Goal: Task Accomplishment & Management: Complete application form

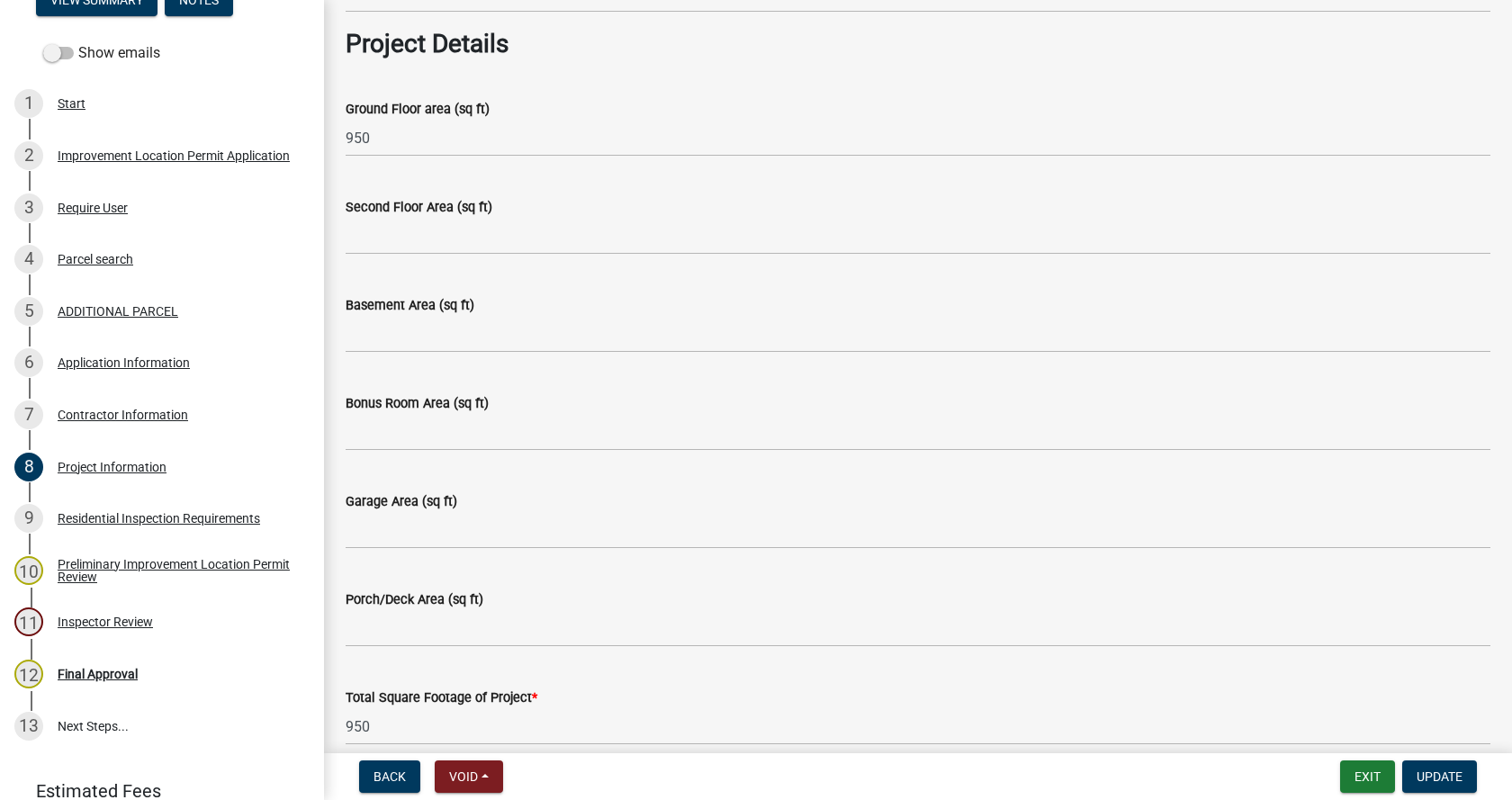
scroll to position [720, 0]
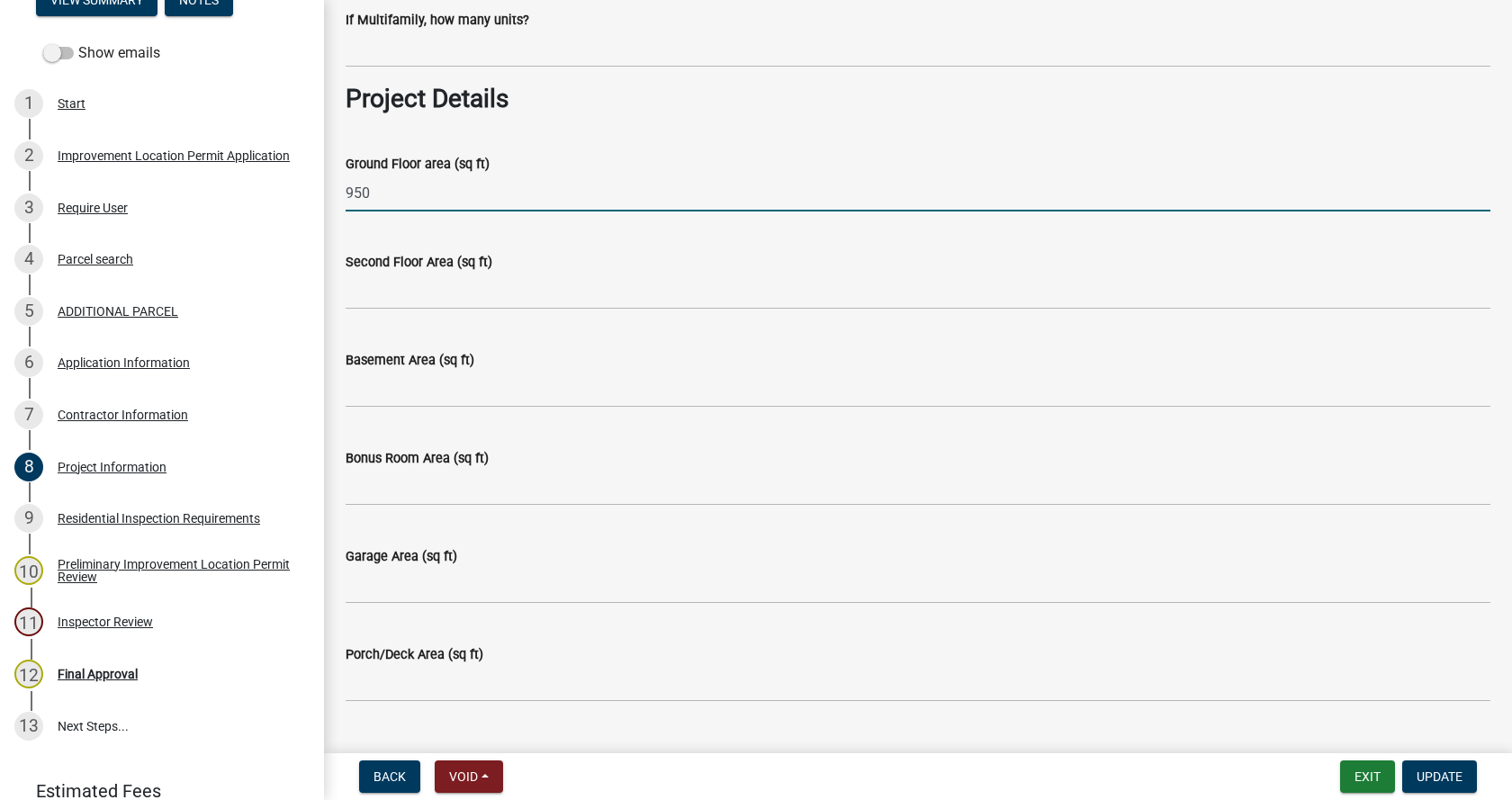
drag, startPoint x: 394, startPoint y: 193, endPoint x: 347, endPoint y: 195, distance: 47.0
click at [347, 195] on input "950" at bounding box center [918, 193] width 1145 height 37
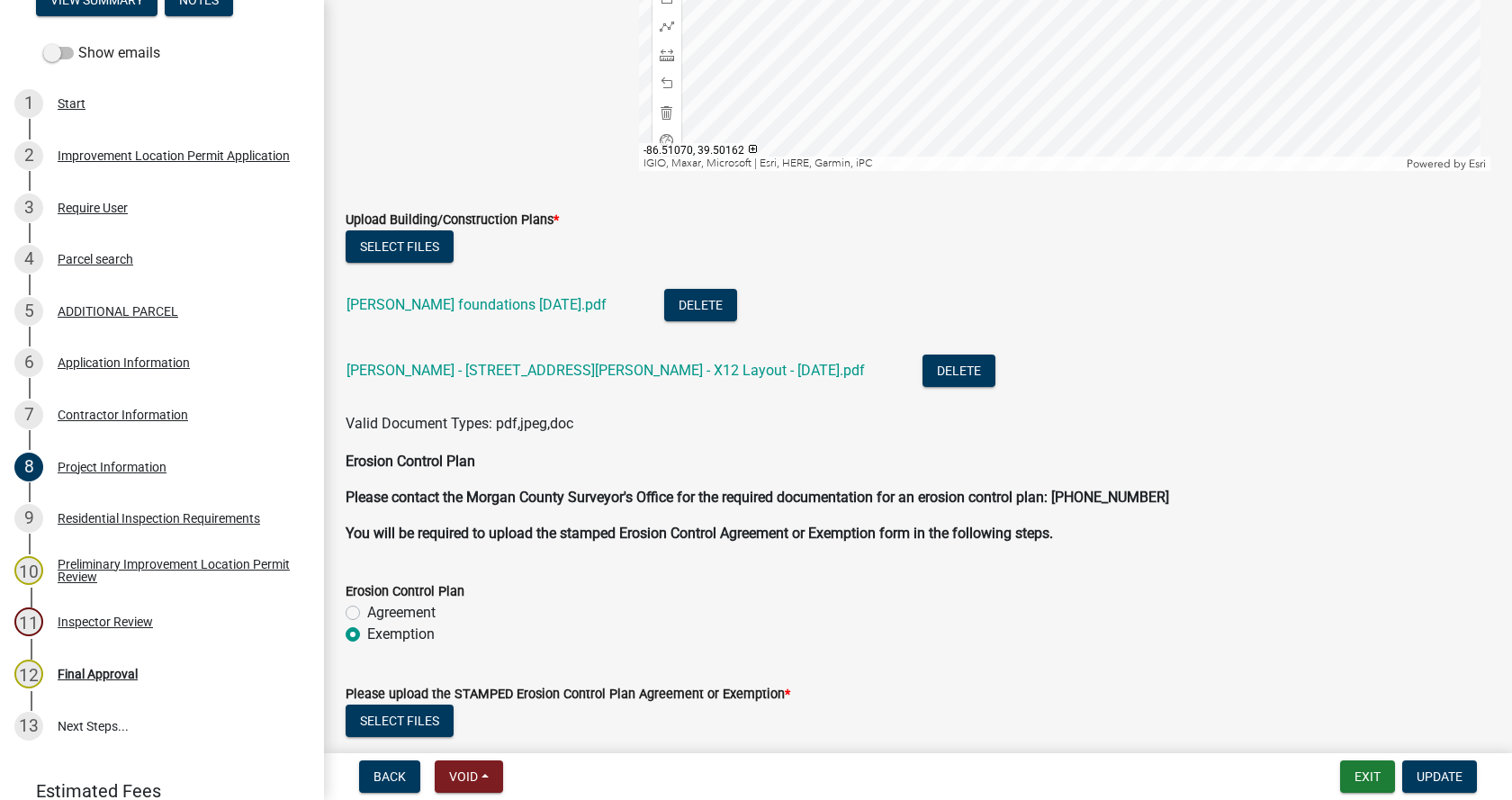
scroll to position [4050, 0]
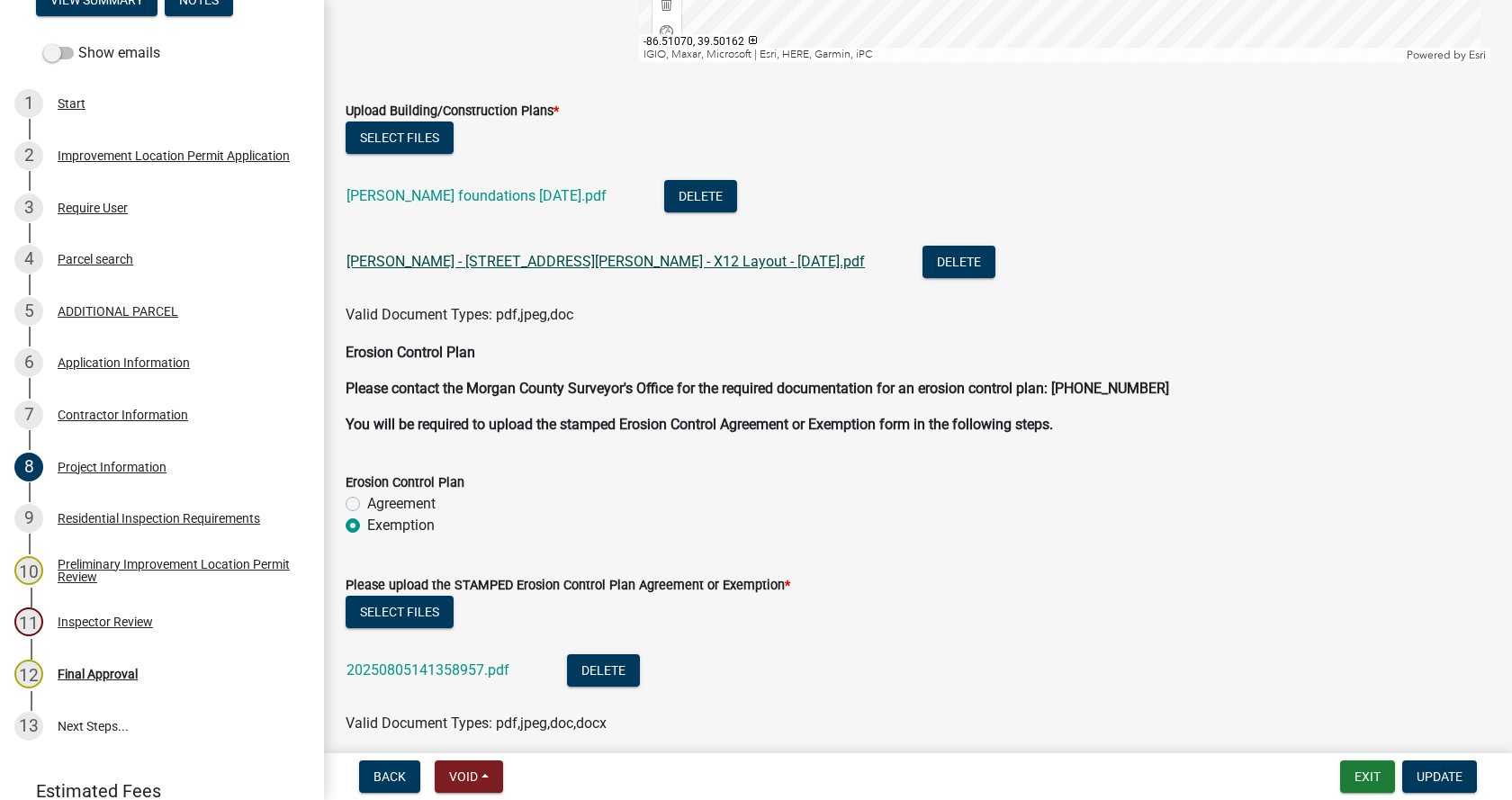
click at [524, 261] on link "[PERSON_NAME] - [STREET_ADDRESS][PERSON_NAME] - X12 Layout - [DATE].pdf" at bounding box center [606, 262] width 519 height 18
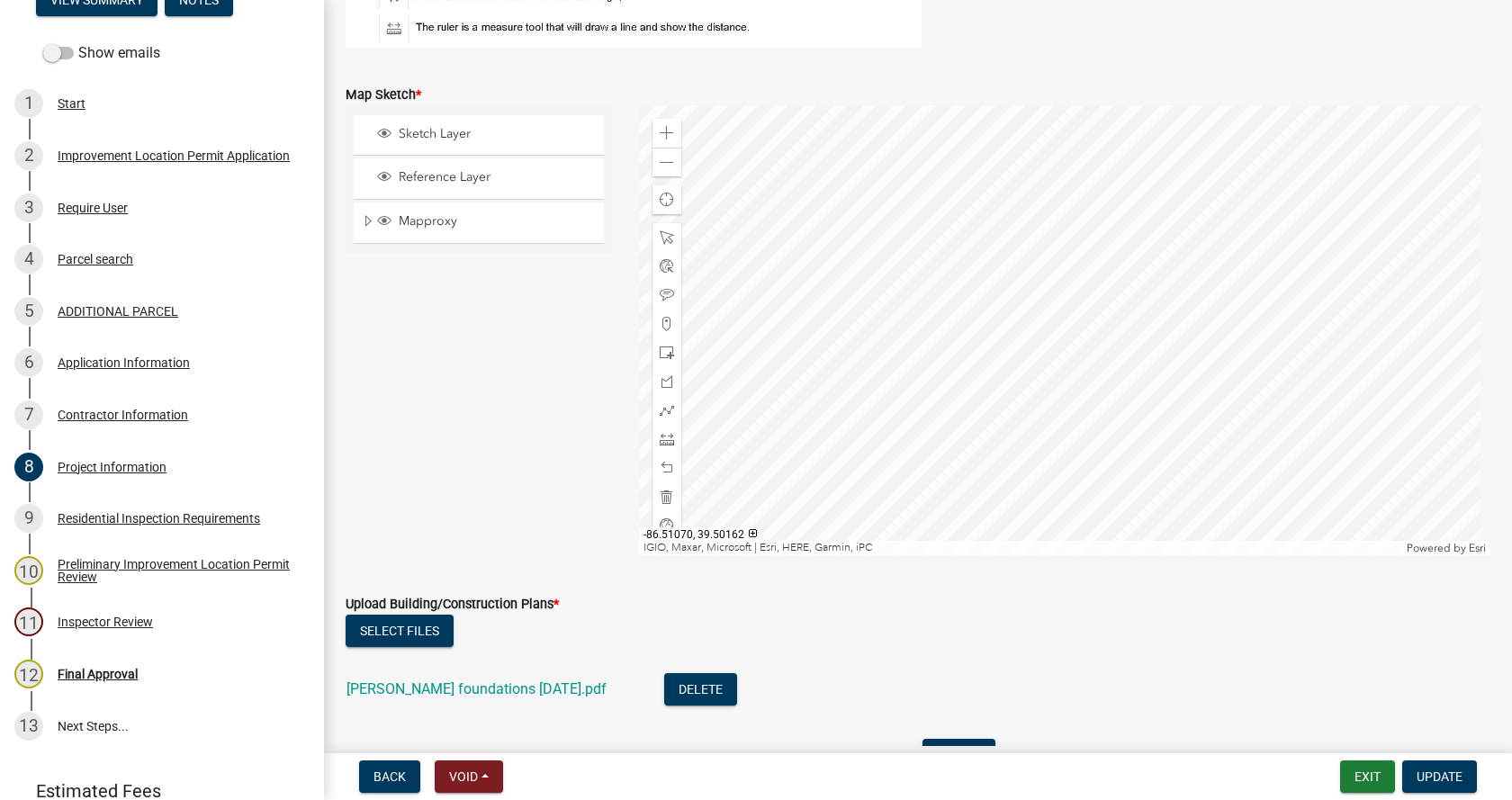
scroll to position [3600, 0]
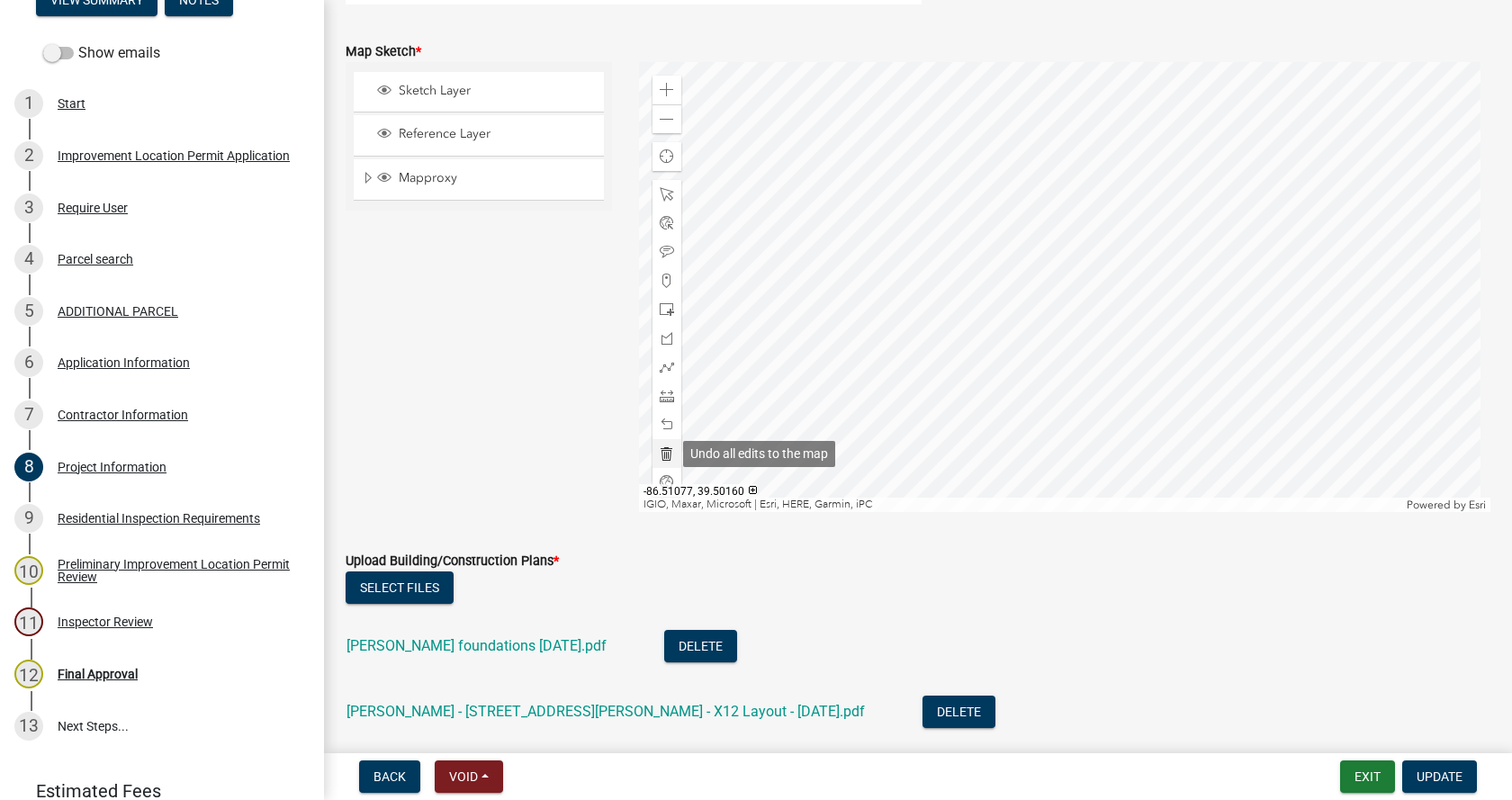
click at [663, 451] on span at bounding box center [666, 453] width 15 height 15
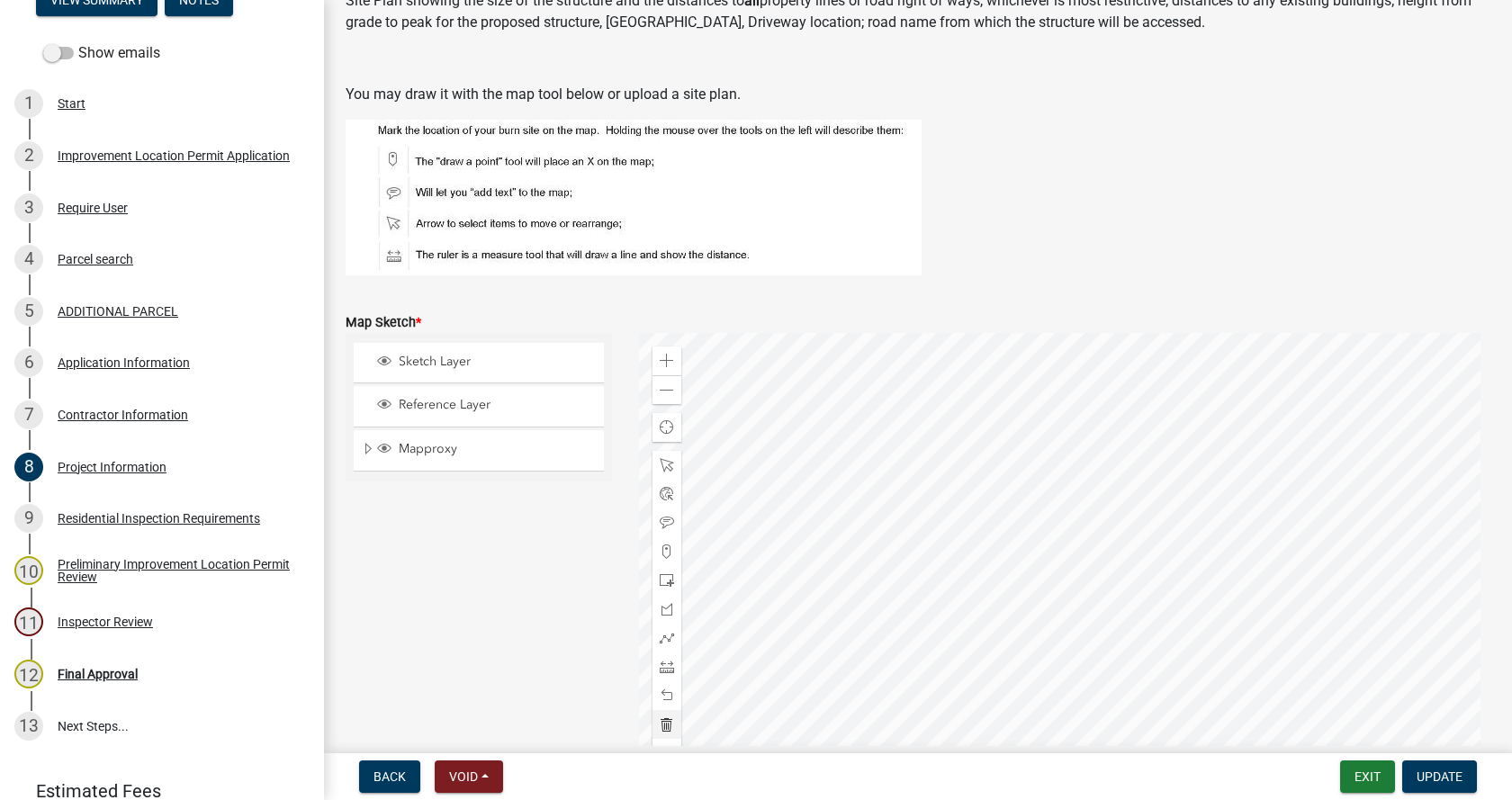
scroll to position [3150, 0]
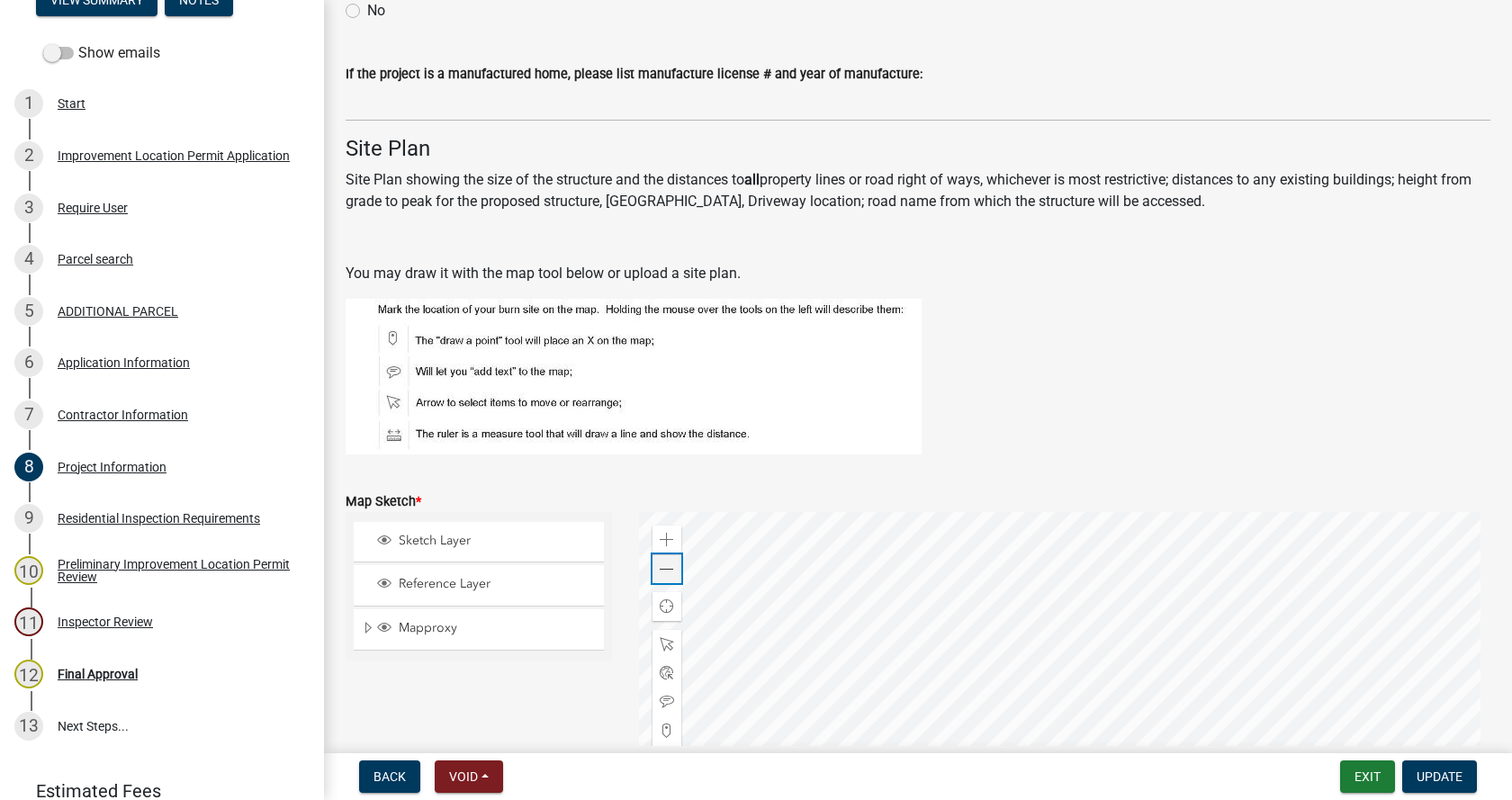
click at [661, 570] on span at bounding box center [666, 569] width 15 height 15
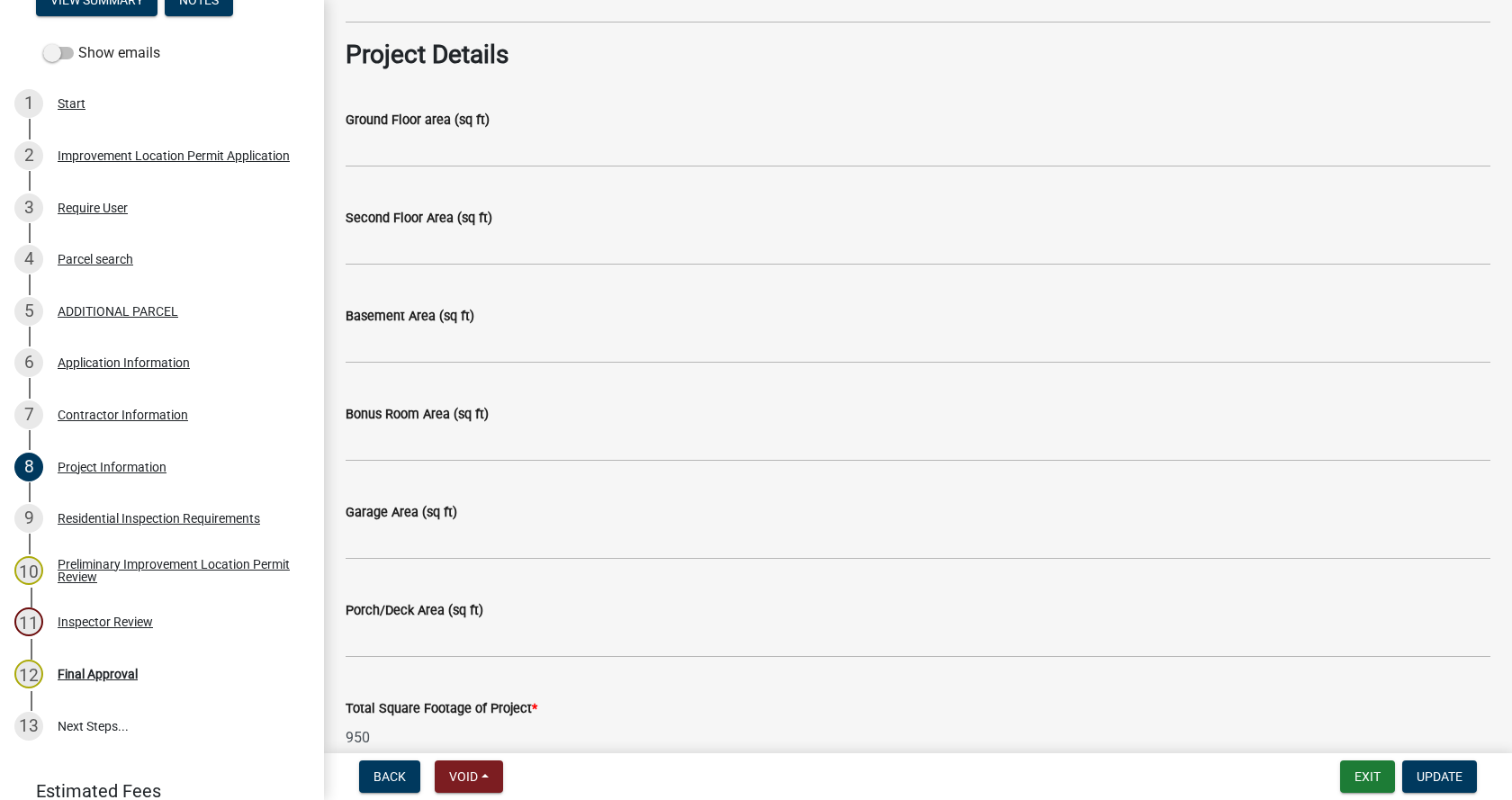
scroll to position [720, 0]
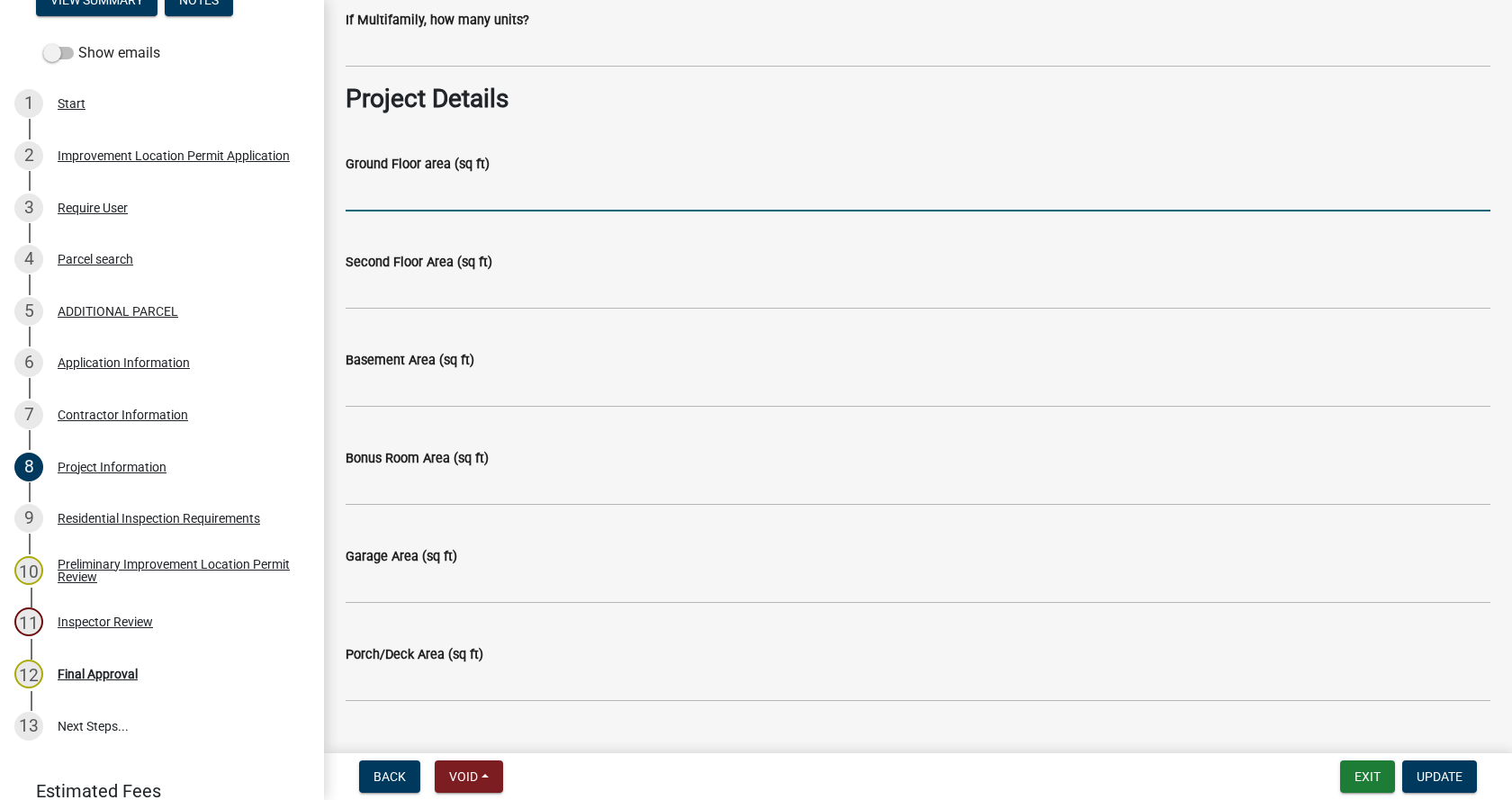
click at [396, 199] on input "Ground Floor area (sq ft)" at bounding box center [918, 193] width 1145 height 37
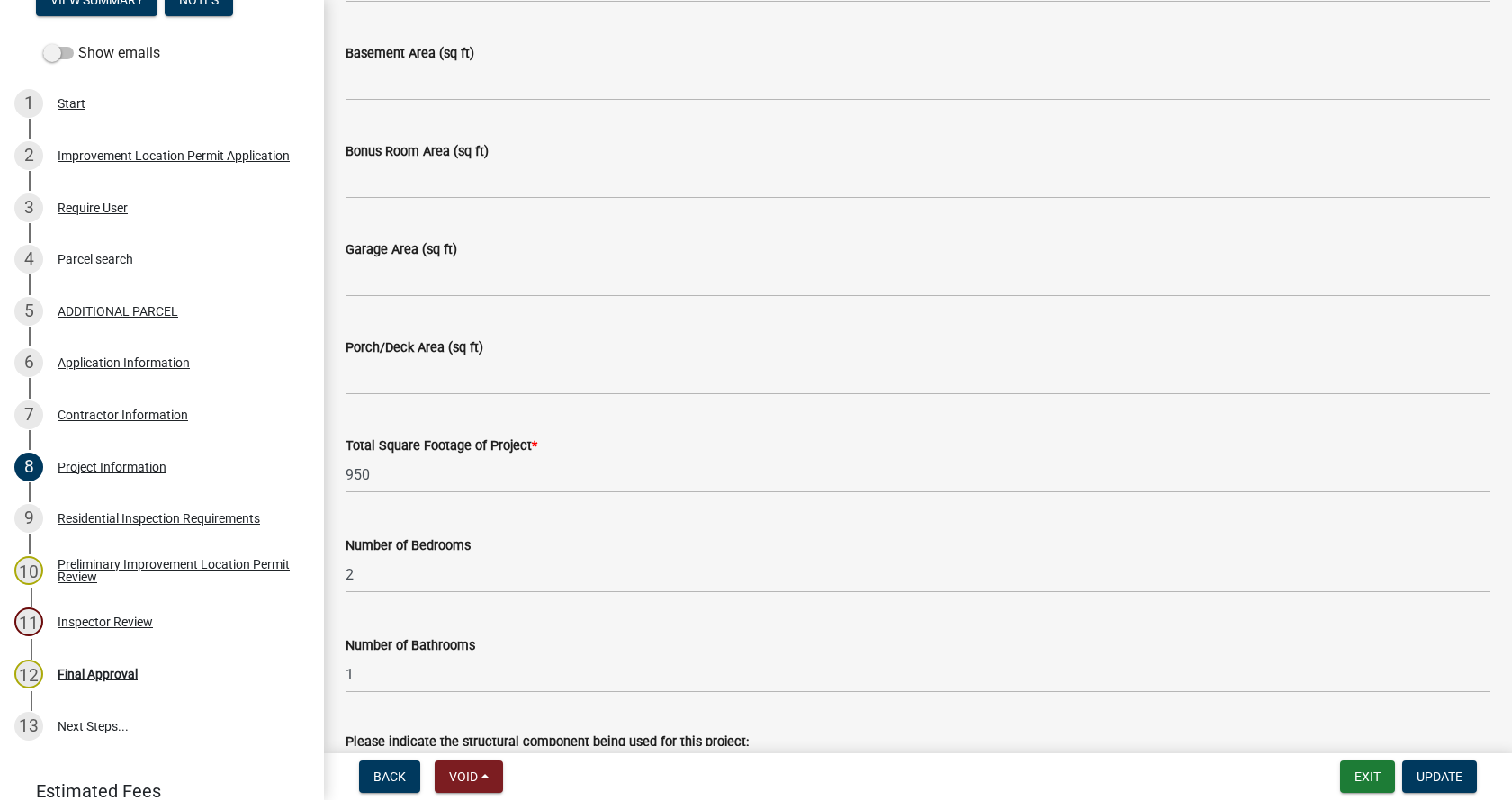
scroll to position [1080, 0]
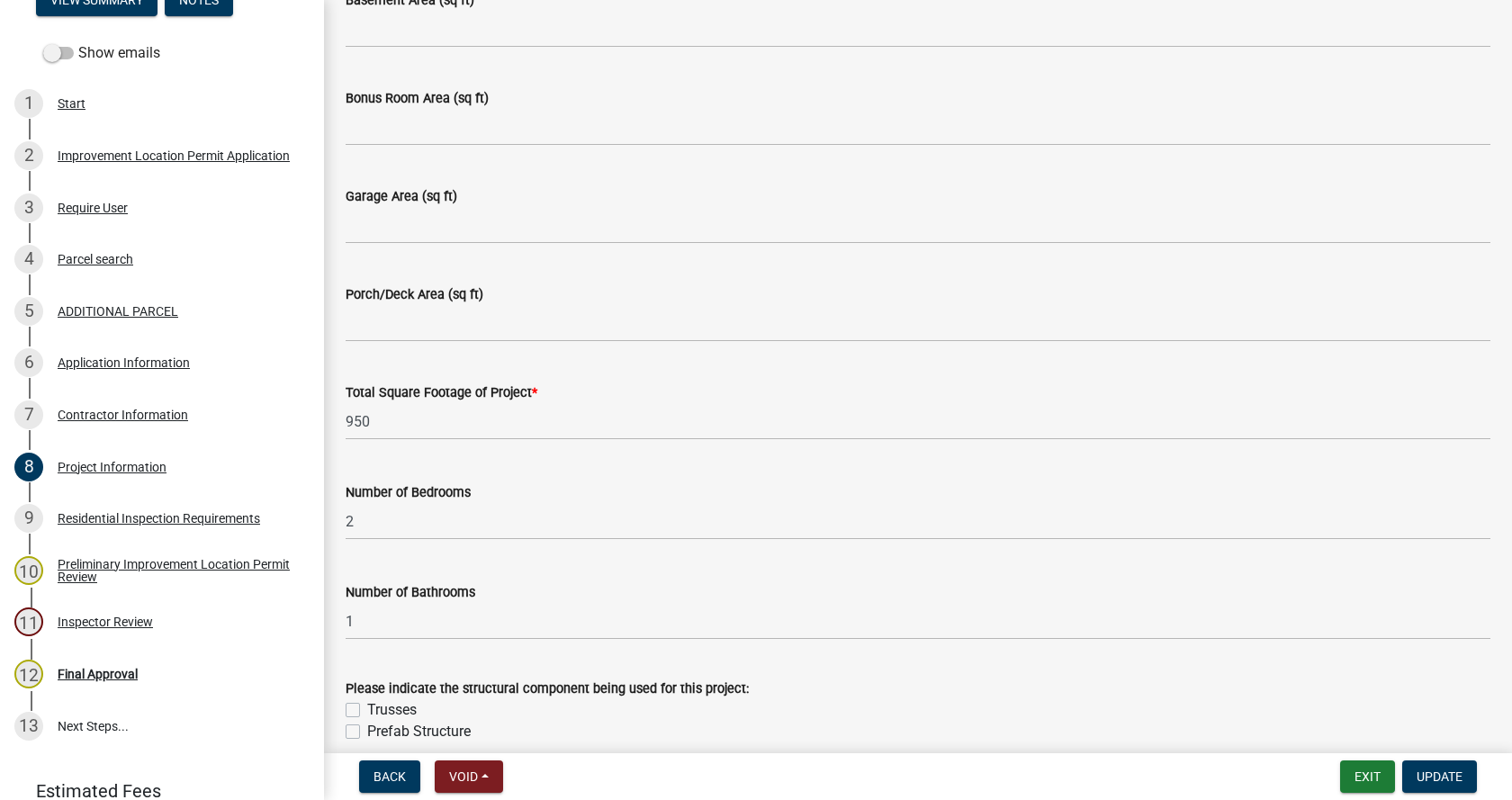
type input "663"
click at [384, 326] on input "Porch/Deck Area (sq ft)" at bounding box center [918, 323] width 1145 height 37
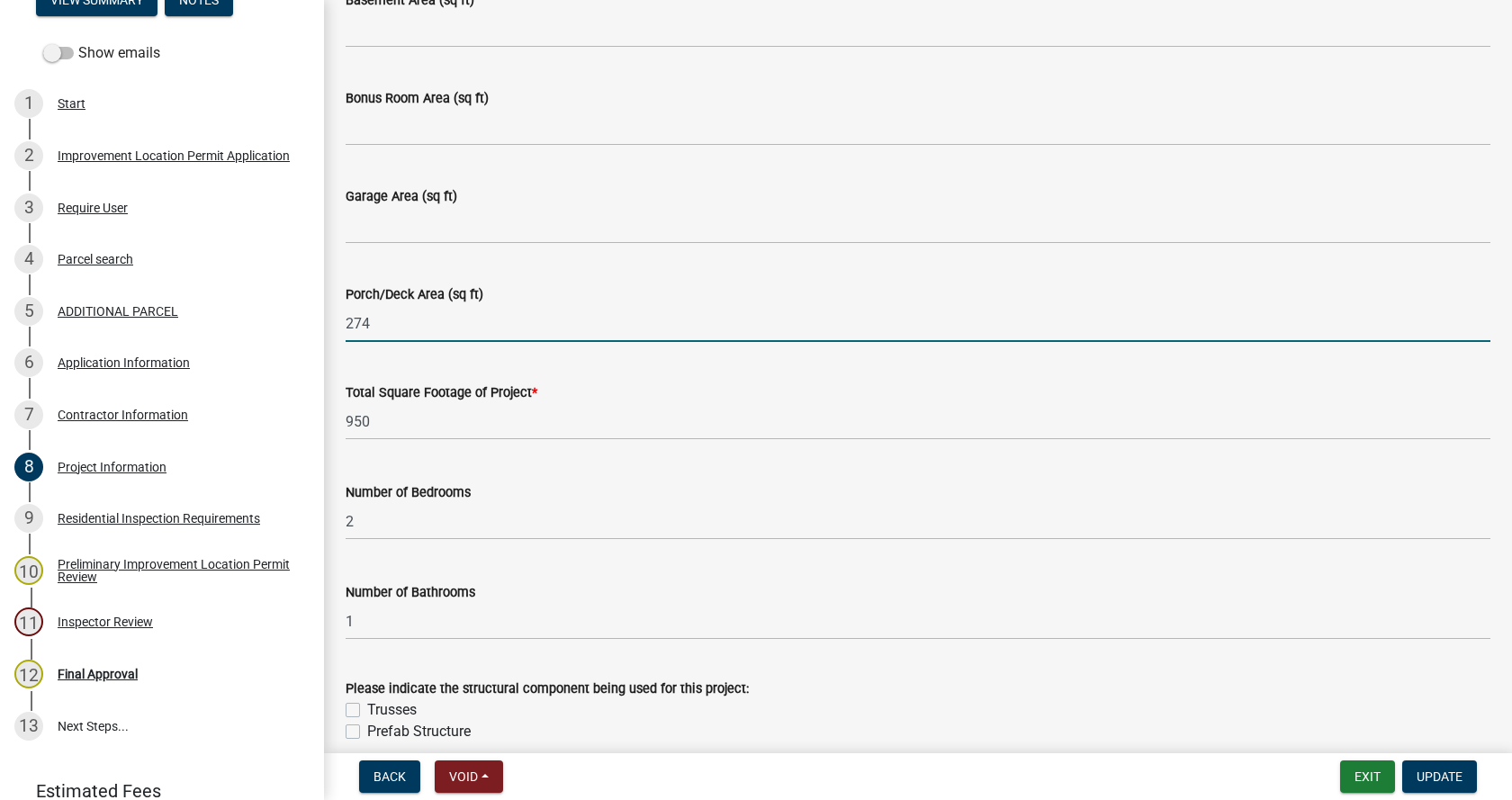
type input "274"
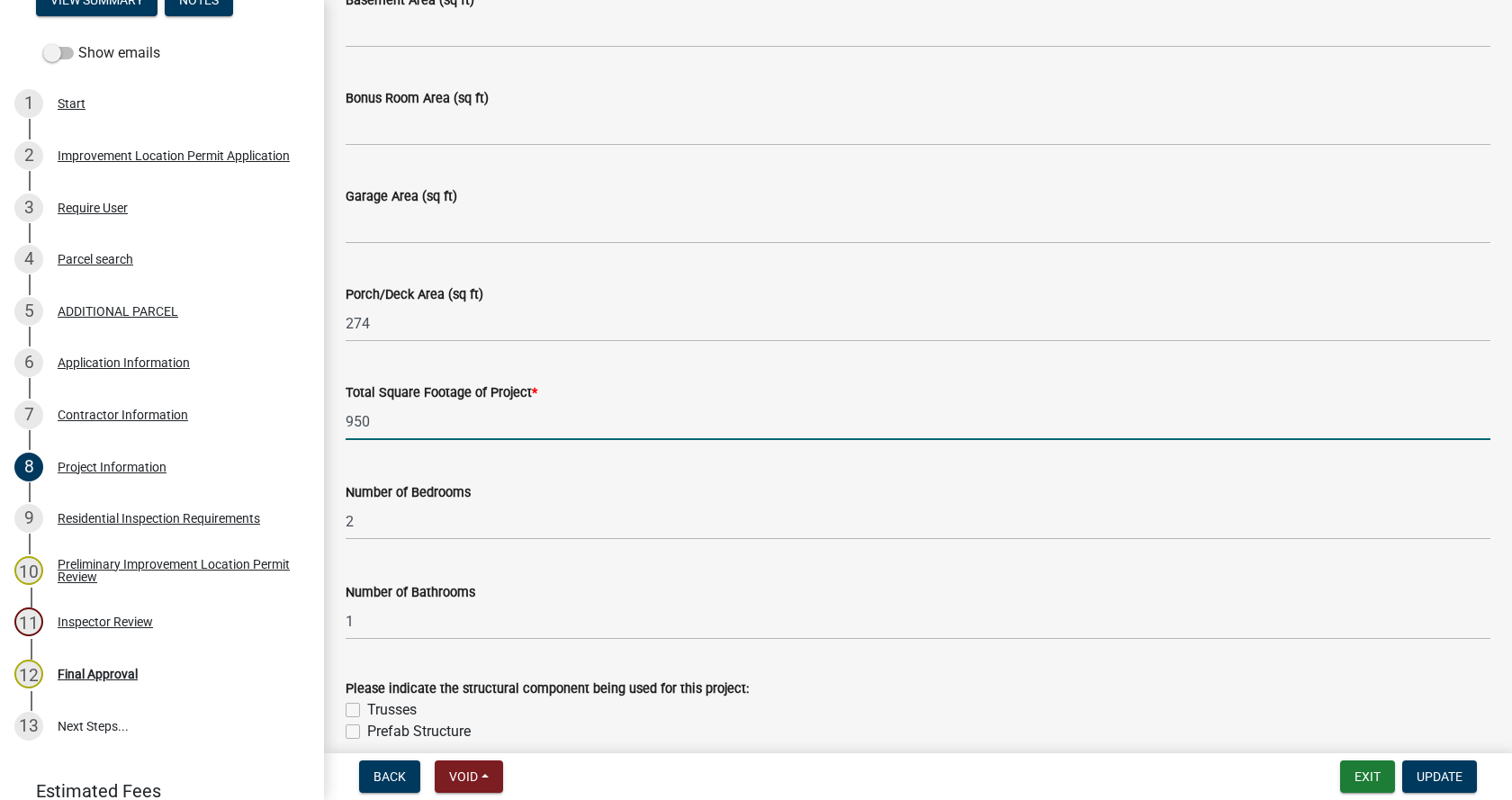
drag, startPoint x: 406, startPoint y: 423, endPoint x: 339, endPoint y: 419, distance: 67.1
click at [339, 419] on div "Total Square Footage of Project * 950" at bounding box center [918, 399] width 1172 height 84
type input "937"
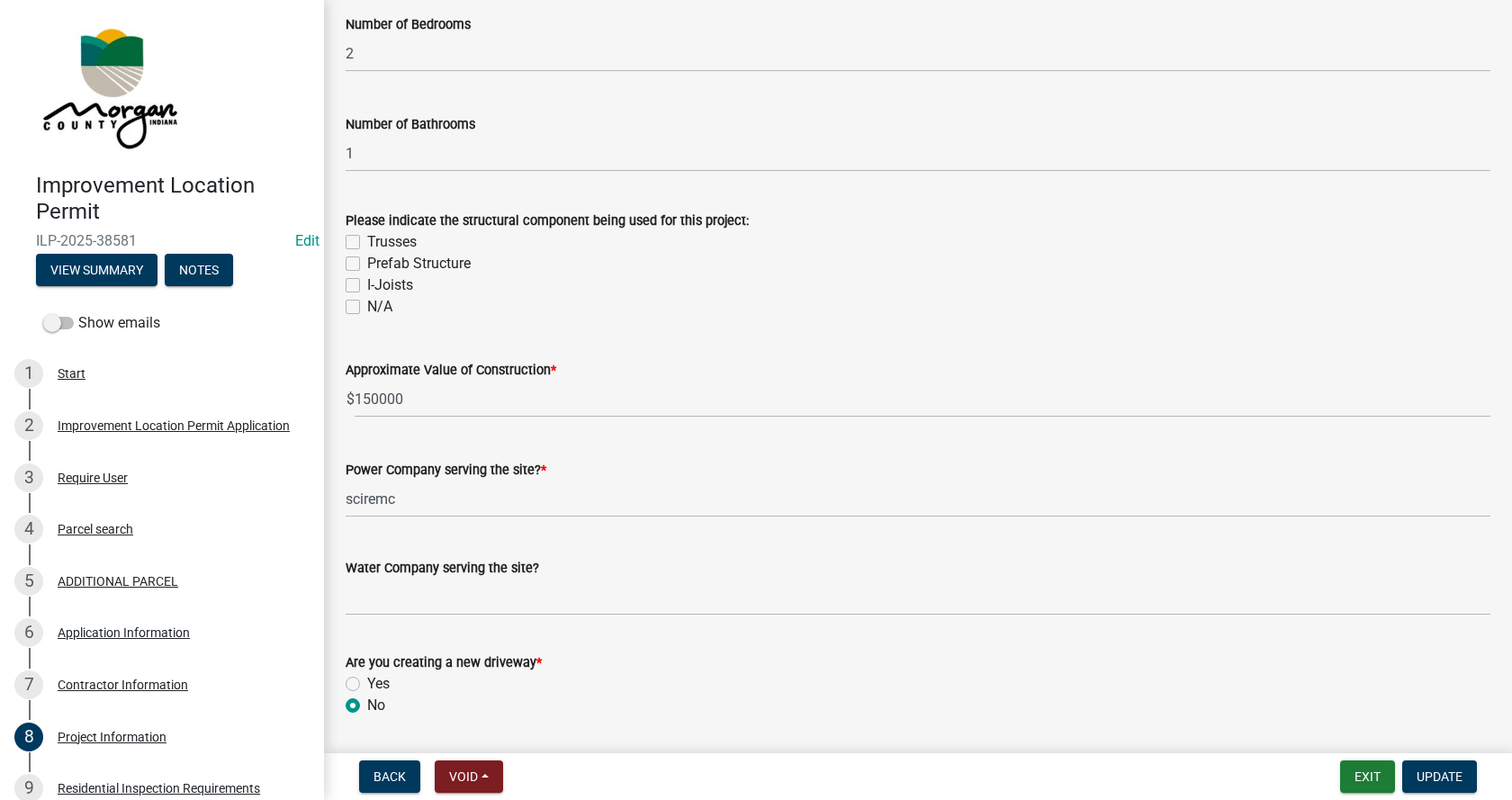
scroll to position [1800, 0]
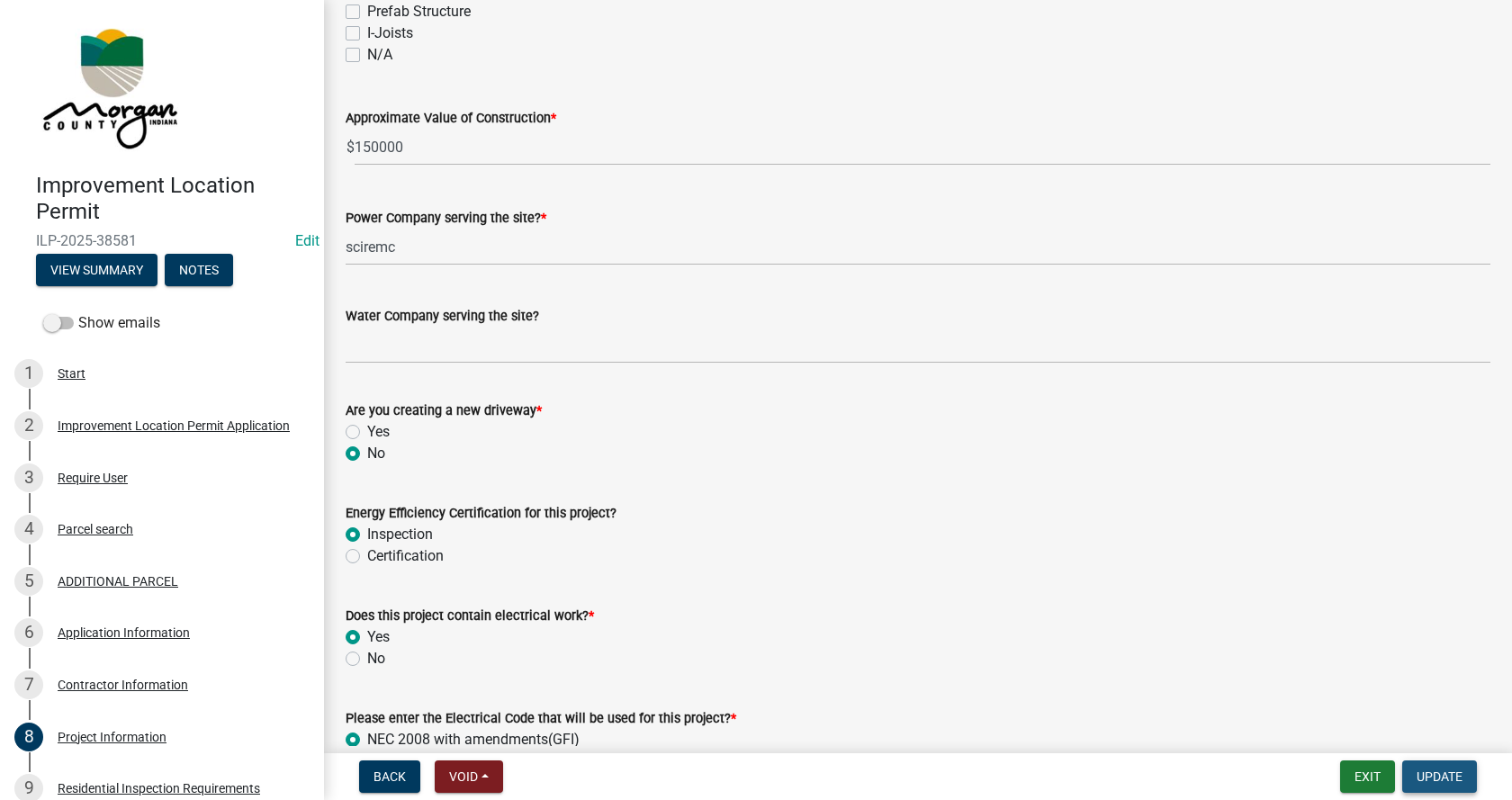
click at [1444, 767] on button "Update" at bounding box center [1440, 777] width 74 height 32
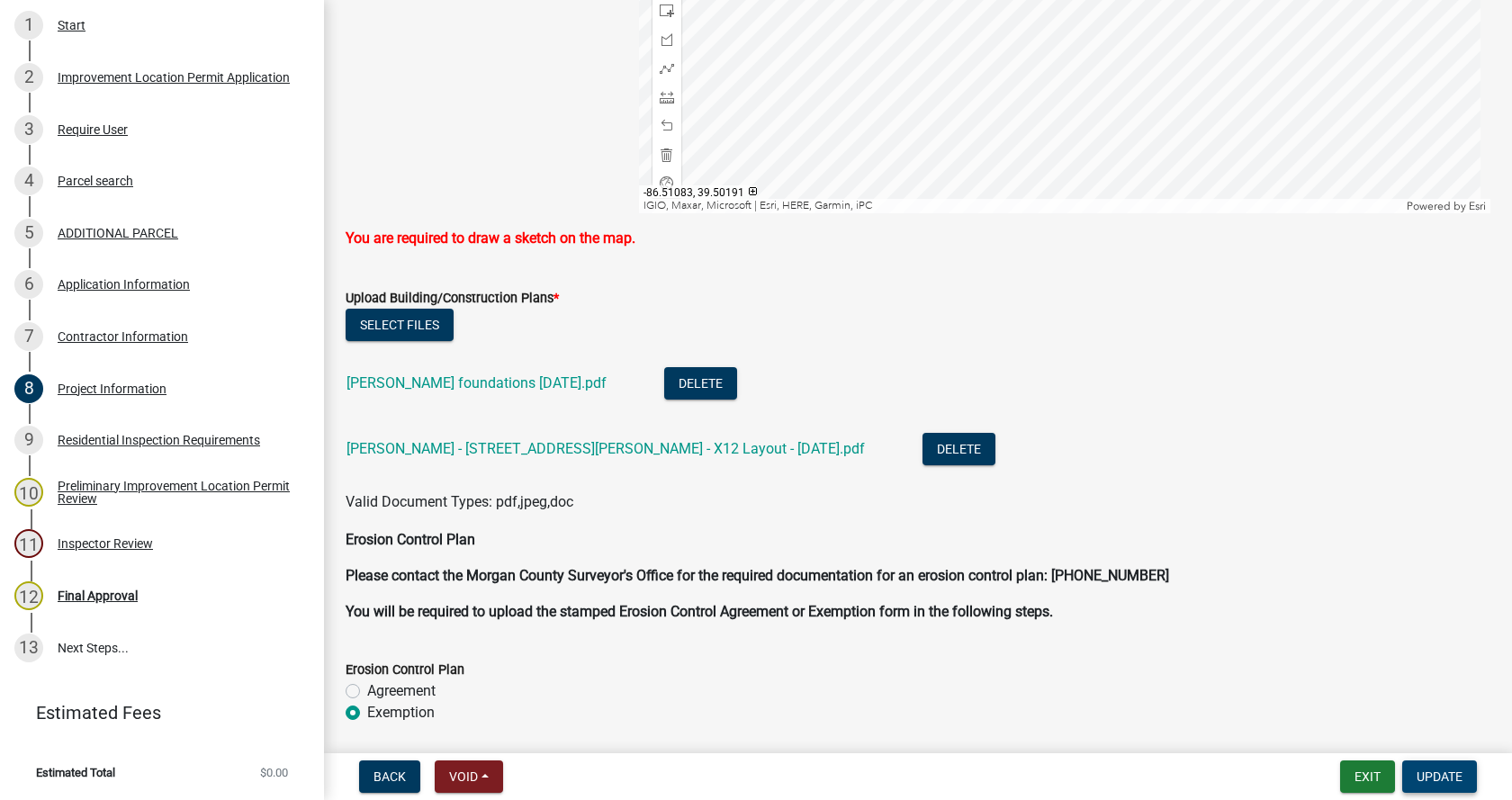
scroll to position [3690, 0]
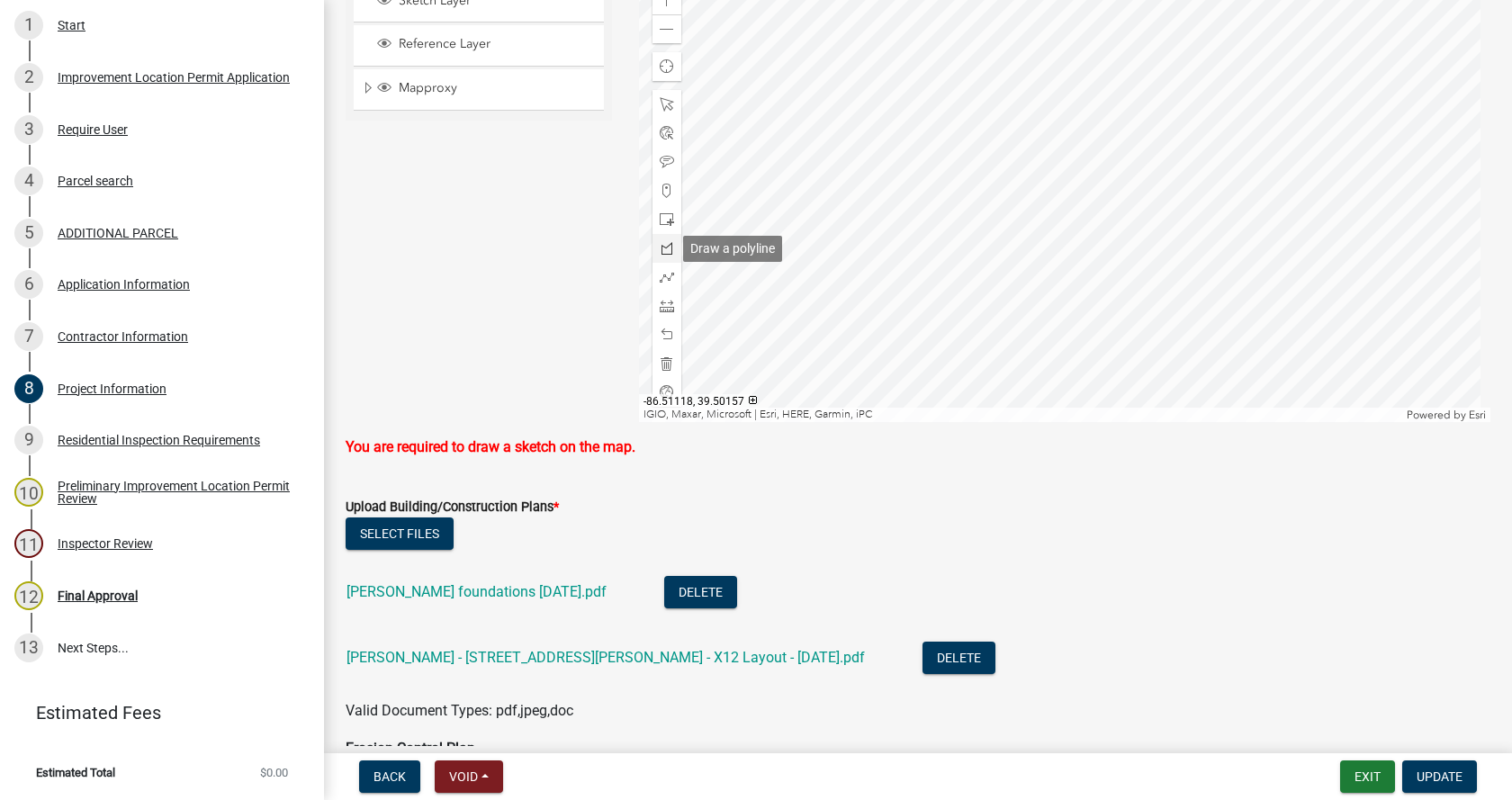
click at [662, 246] on span at bounding box center [666, 248] width 15 height 15
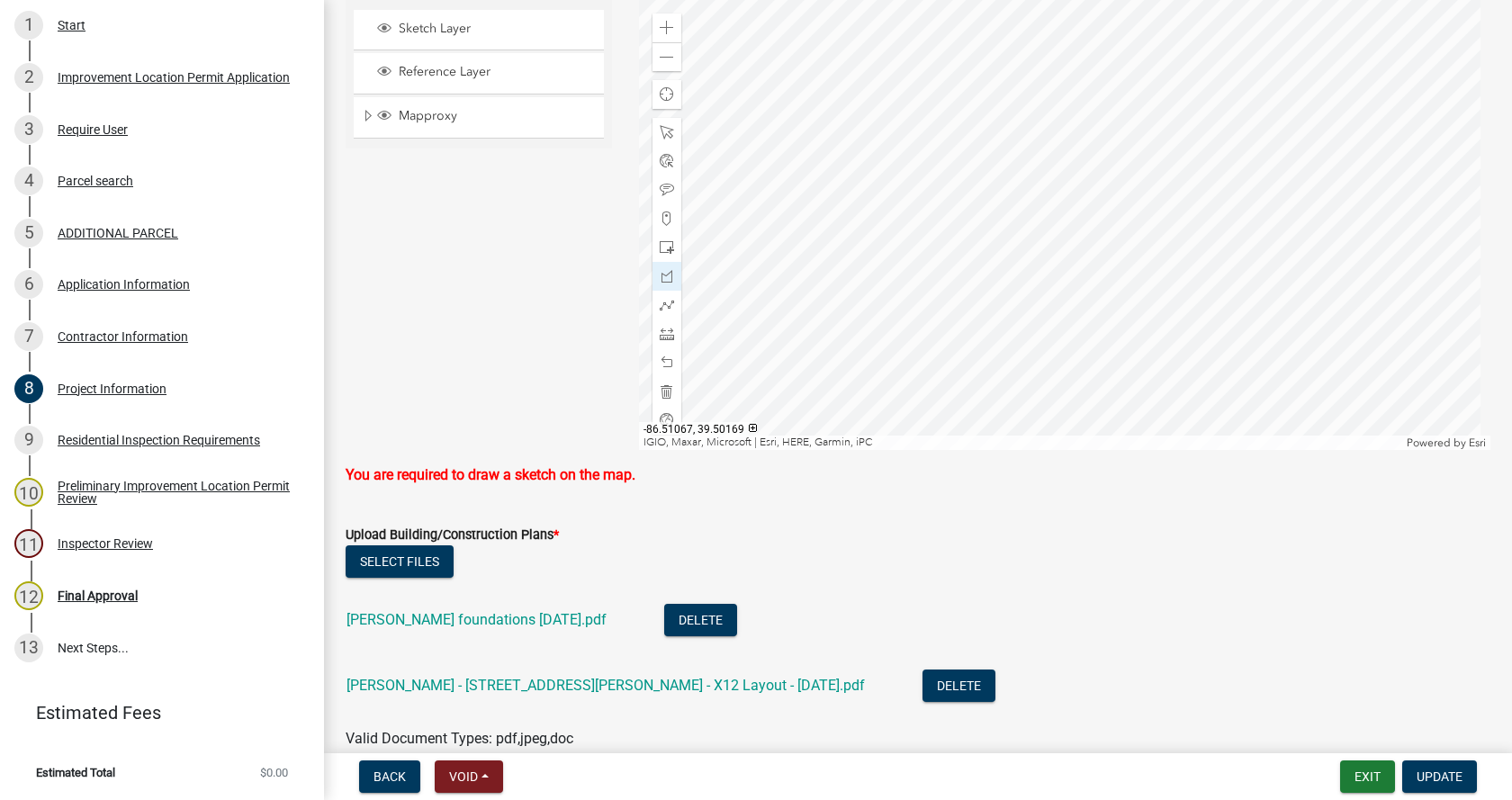
click at [1017, 190] on div at bounding box center [1065, 225] width 853 height 450
click at [1041, 193] on div at bounding box center [1065, 225] width 853 height 450
click at [1041, 189] on div at bounding box center [1065, 225] width 853 height 450
click at [1096, 196] on div at bounding box center [1065, 225] width 853 height 450
click at [1089, 254] on div at bounding box center [1065, 225] width 853 height 450
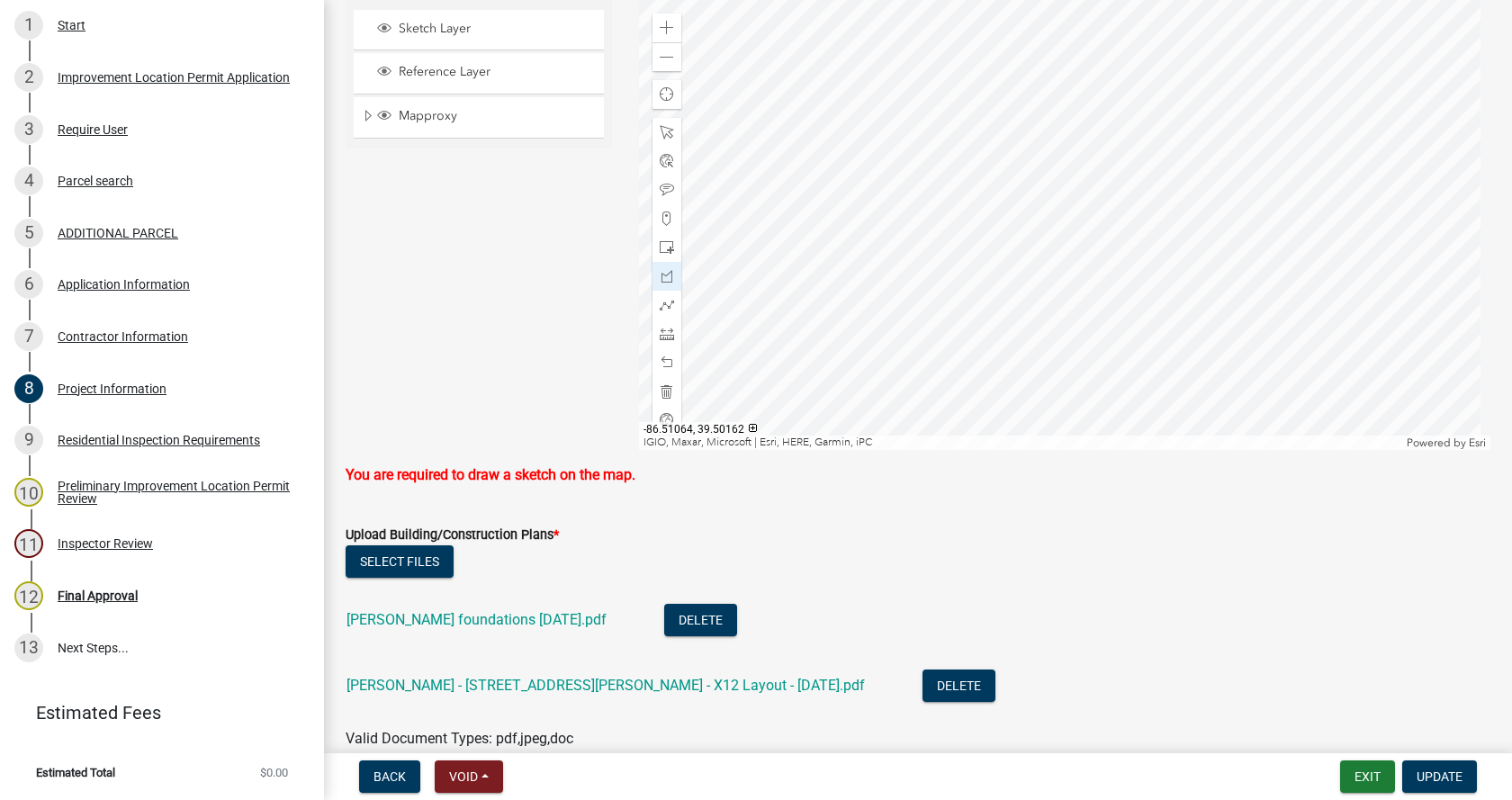
click at [1036, 248] on div at bounding box center [1065, 225] width 853 height 450
click at [1032, 258] on div at bounding box center [1065, 225] width 853 height 450
click at [1011, 257] on div at bounding box center [1065, 225] width 853 height 450
click at [1018, 191] on div at bounding box center [1065, 225] width 853 height 450
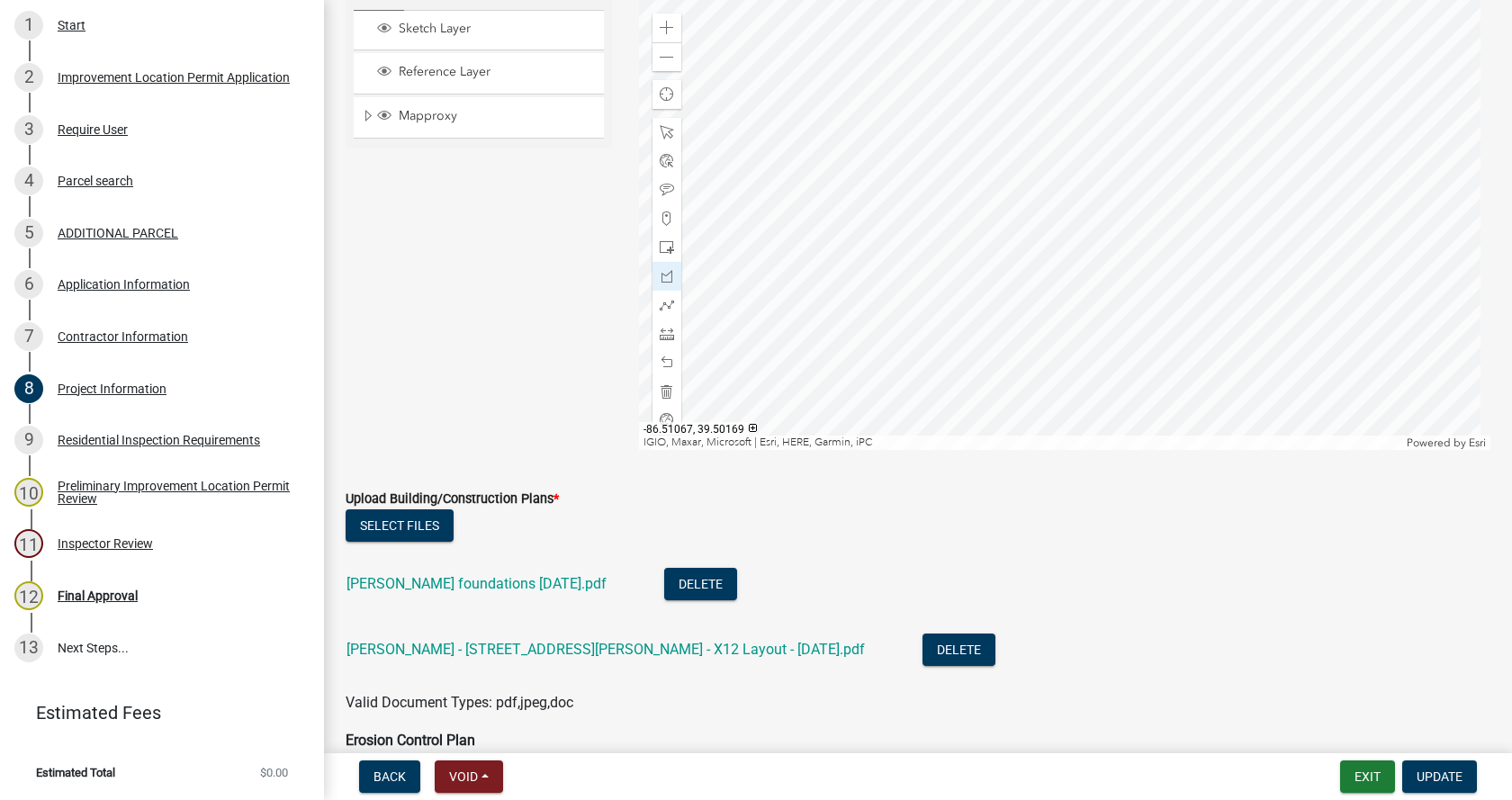
click at [1018, 191] on div at bounding box center [1065, 225] width 853 height 450
click at [1019, 191] on div at bounding box center [1065, 225] width 853 height 450
click at [1018, 191] on div at bounding box center [1065, 225] width 853 height 450
click at [664, 271] on span at bounding box center [666, 276] width 15 height 15
click at [1033, 248] on div at bounding box center [1065, 225] width 853 height 450
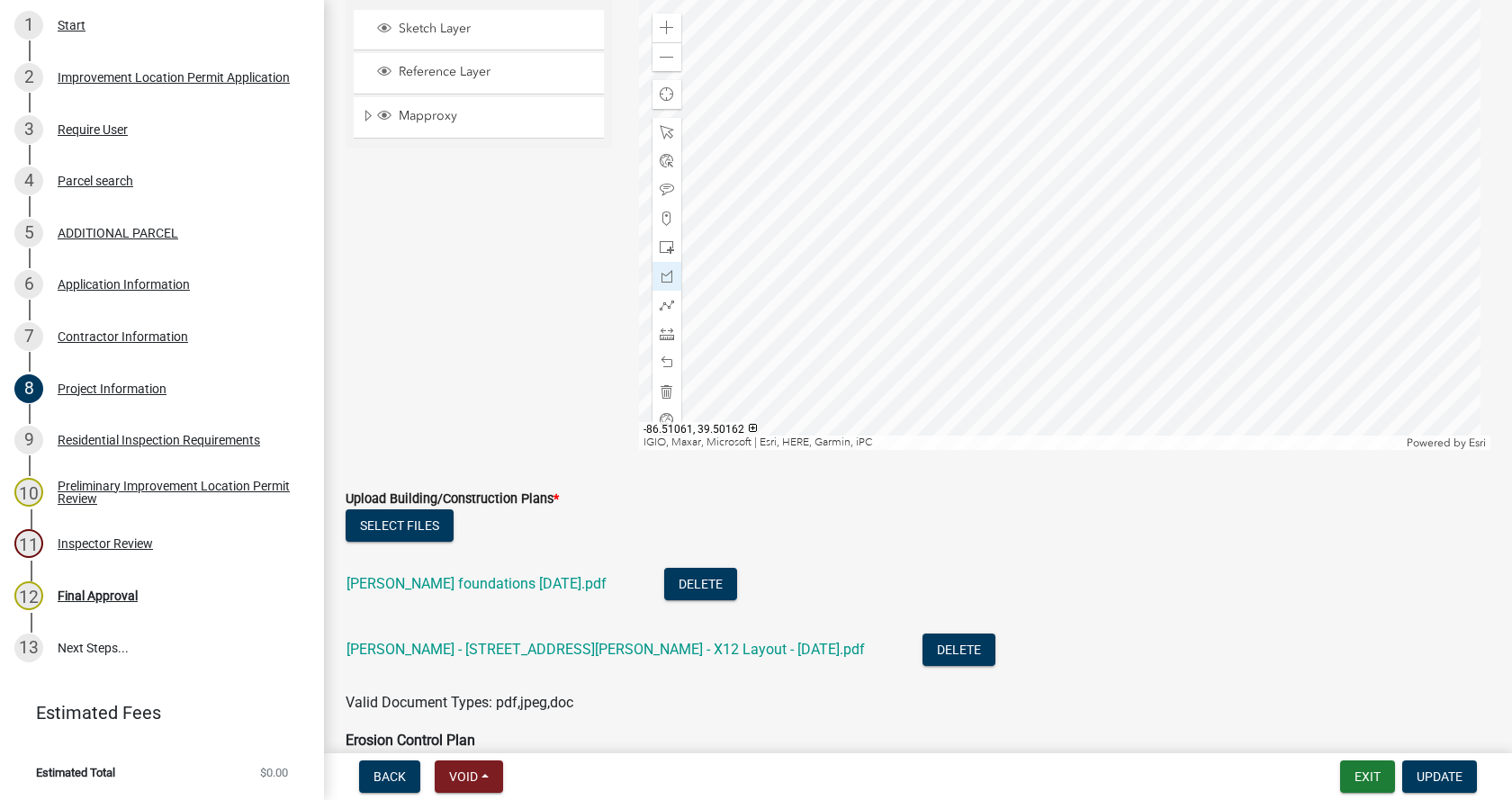
click at [1055, 250] on div at bounding box center [1065, 225] width 853 height 450
click at [1054, 263] on div at bounding box center [1065, 225] width 853 height 450
click at [1031, 260] on div at bounding box center [1065, 225] width 853 height 450
click at [1033, 247] on div at bounding box center [1065, 225] width 853 height 450
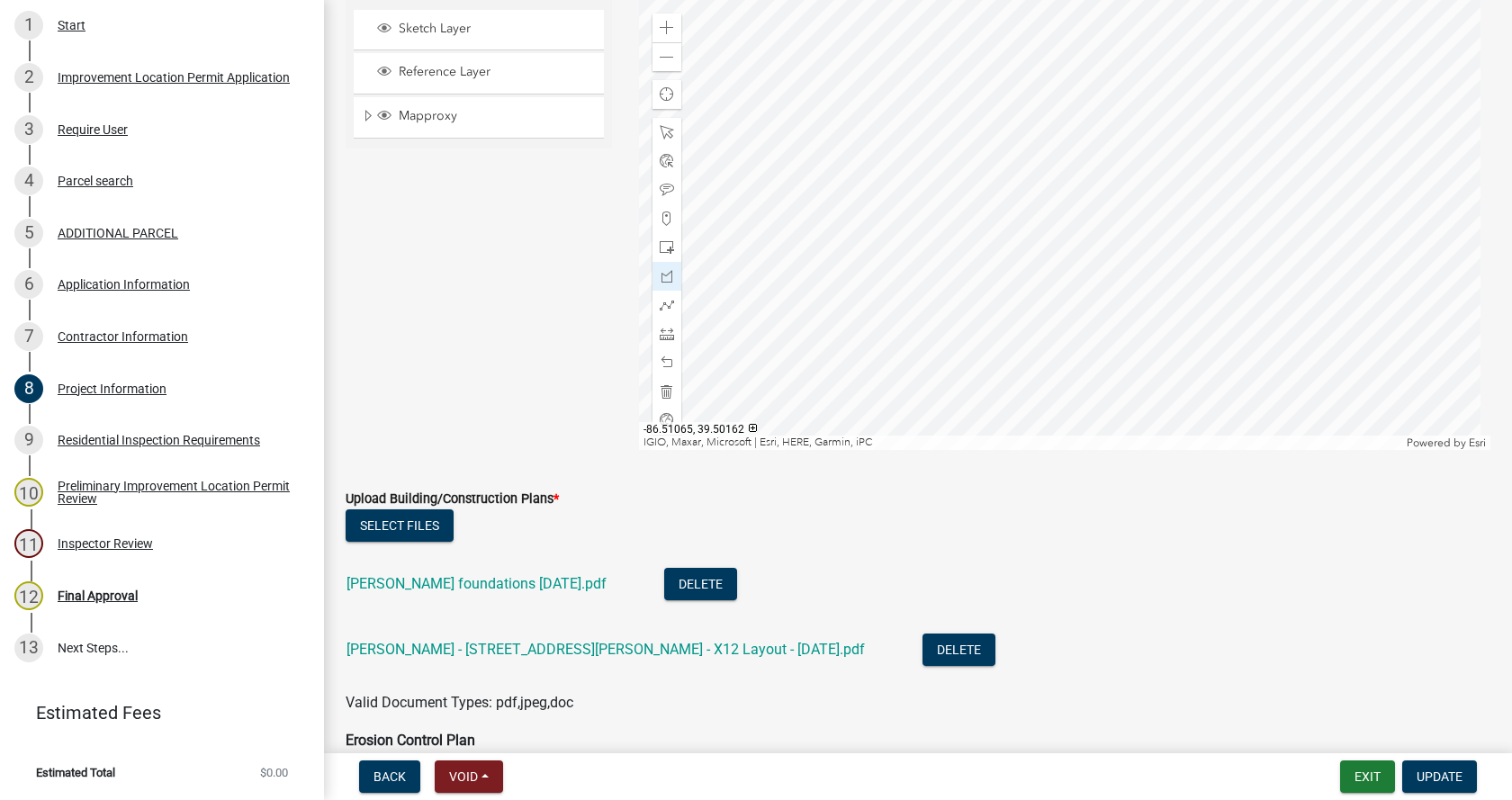
click at [1033, 247] on div at bounding box center [1065, 225] width 853 height 450
click at [1098, 196] on div at bounding box center [1065, 225] width 853 height 450
click at [1101, 184] on div at bounding box center [1065, 225] width 853 height 450
click at [1117, 185] on div at bounding box center [1065, 225] width 853 height 450
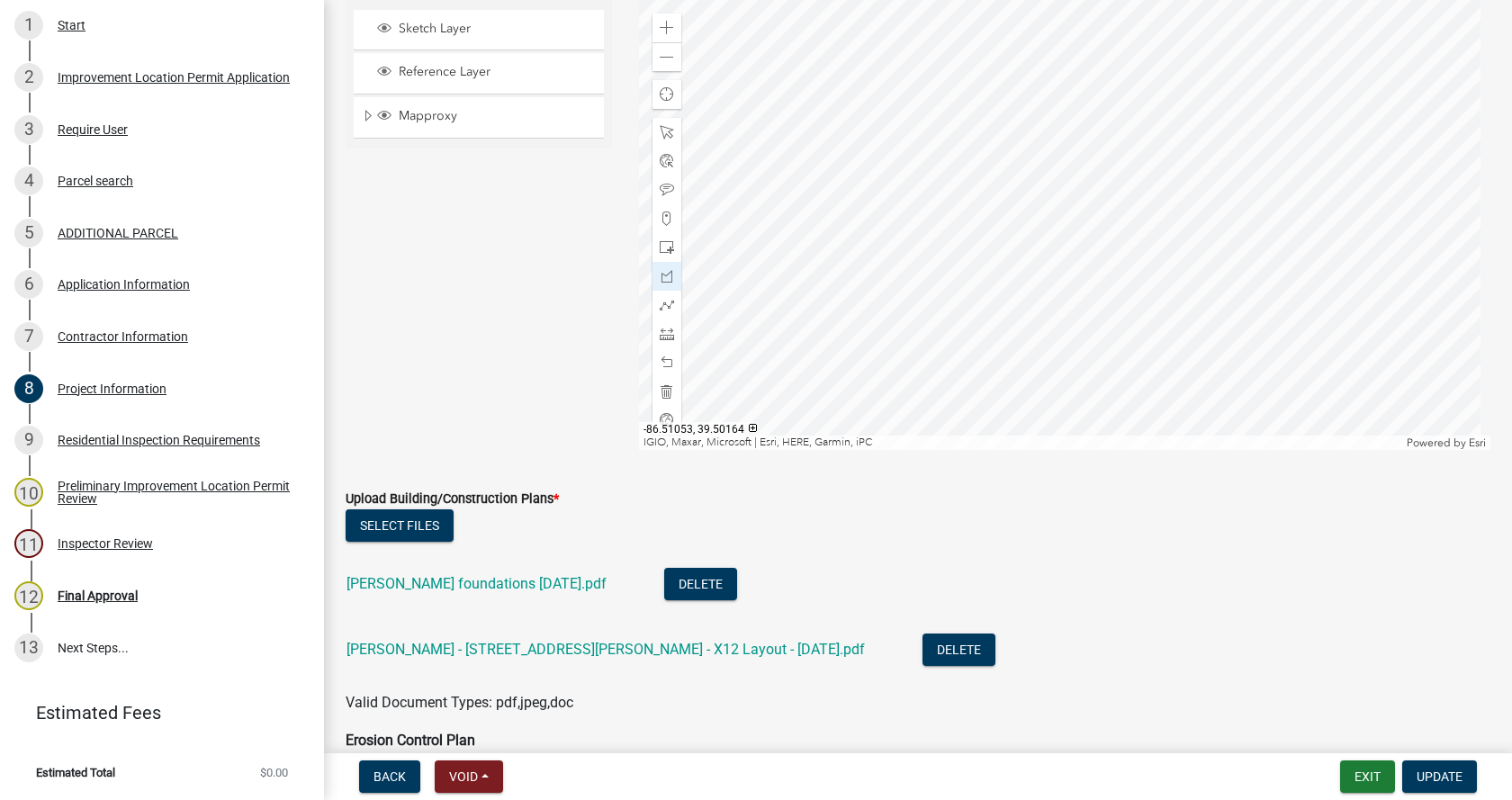
click at [1112, 232] on div at bounding box center [1065, 225] width 853 height 450
click at [1093, 229] on div at bounding box center [1065, 225] width 853 height 450
click at [1098, 196] on div at bounding box center [1065, 225] width 853 height 450
click at [1099, 197] on div at bounding box center [1065, 225] width 853 height 450
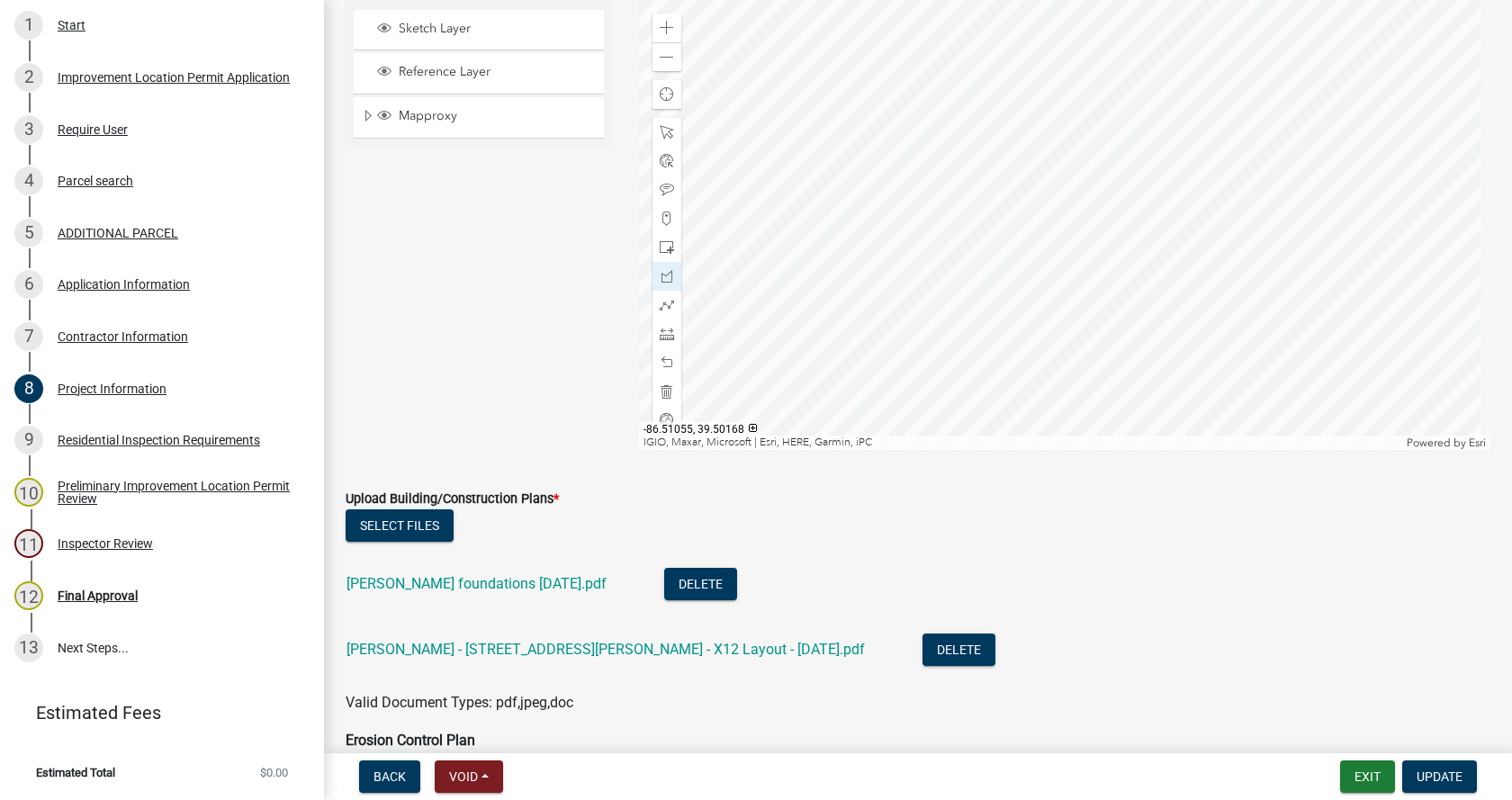
click at [1099, 197] on div at bounding box center [1065, 225] width 853 height 450
click at [1098, 195] on div at bounding box center [1065, 225] width 853 height 450
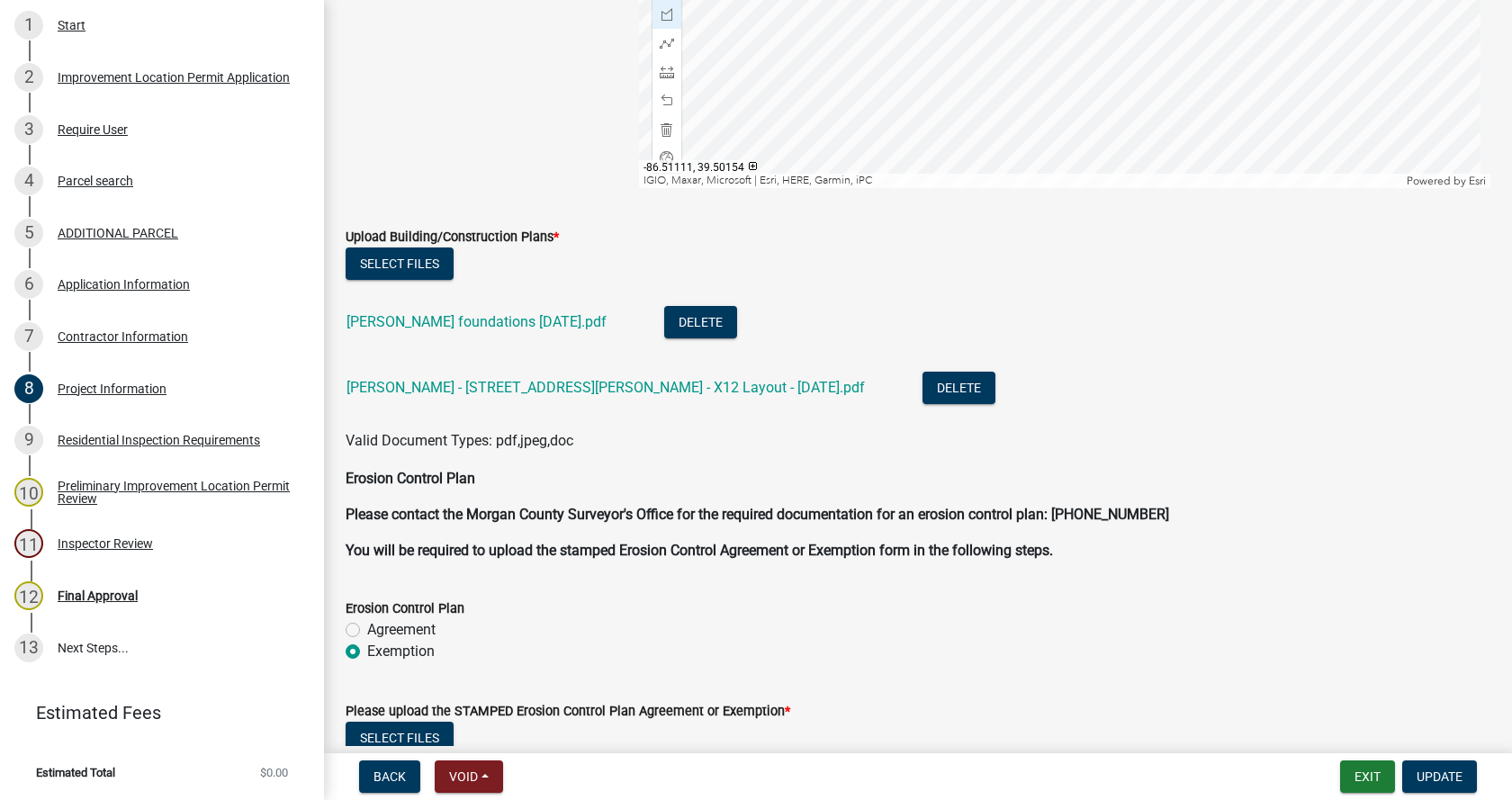
scroll to position [3933, 0]
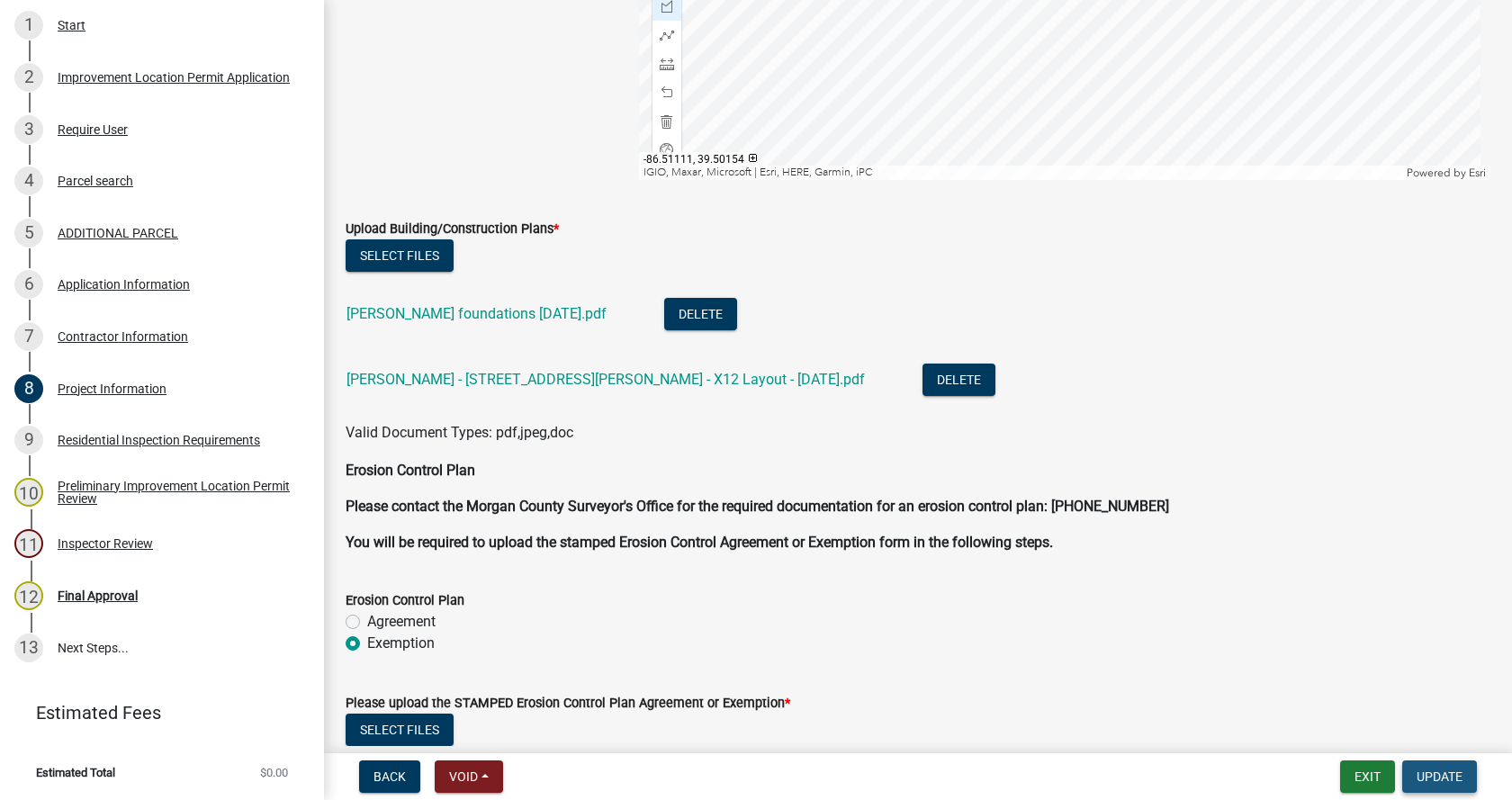
click at [1450, 776] on span "Update" at bounding box center [1439, 777] width 46 height 15
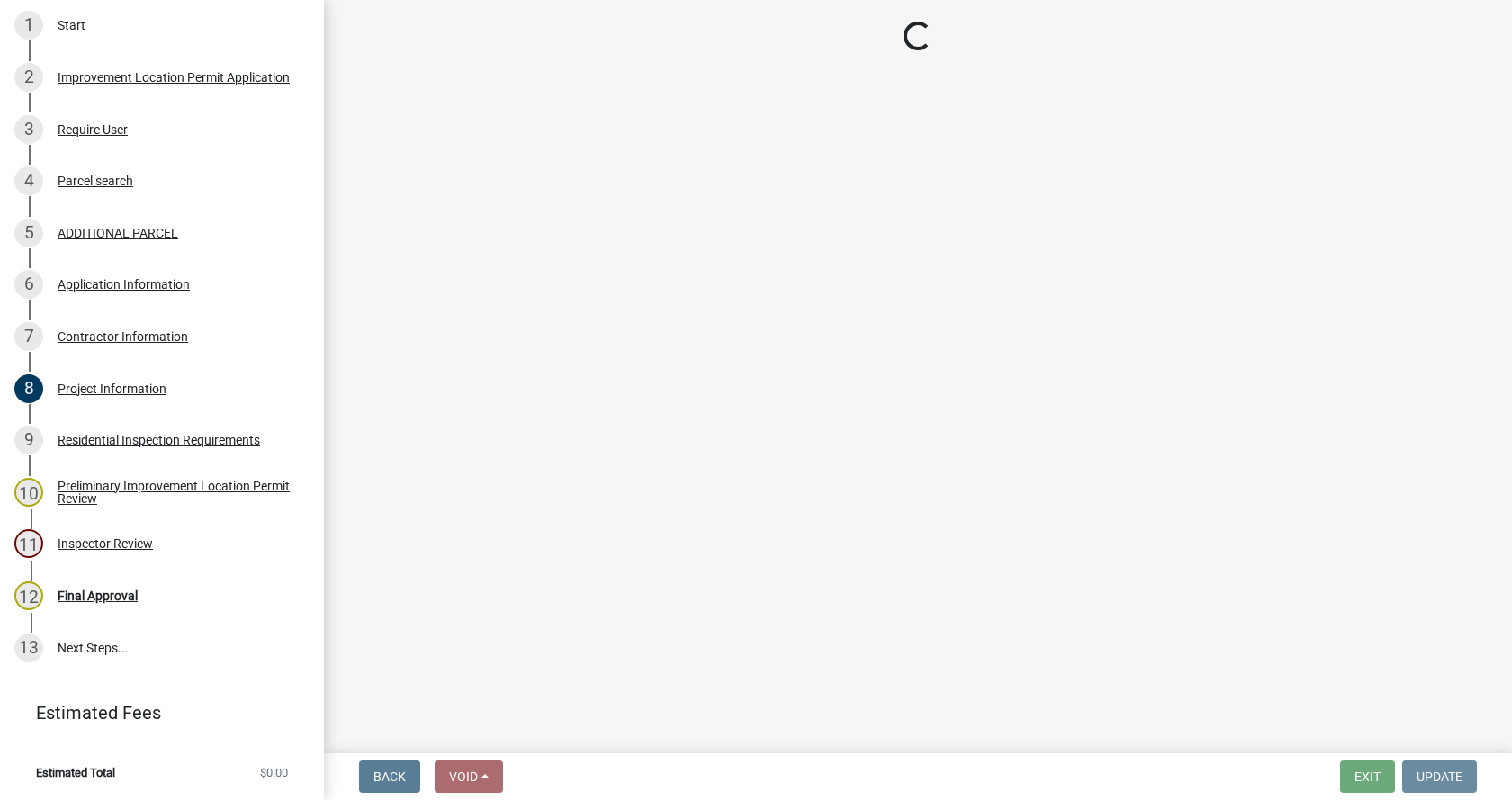
scroll to position [0, 0]
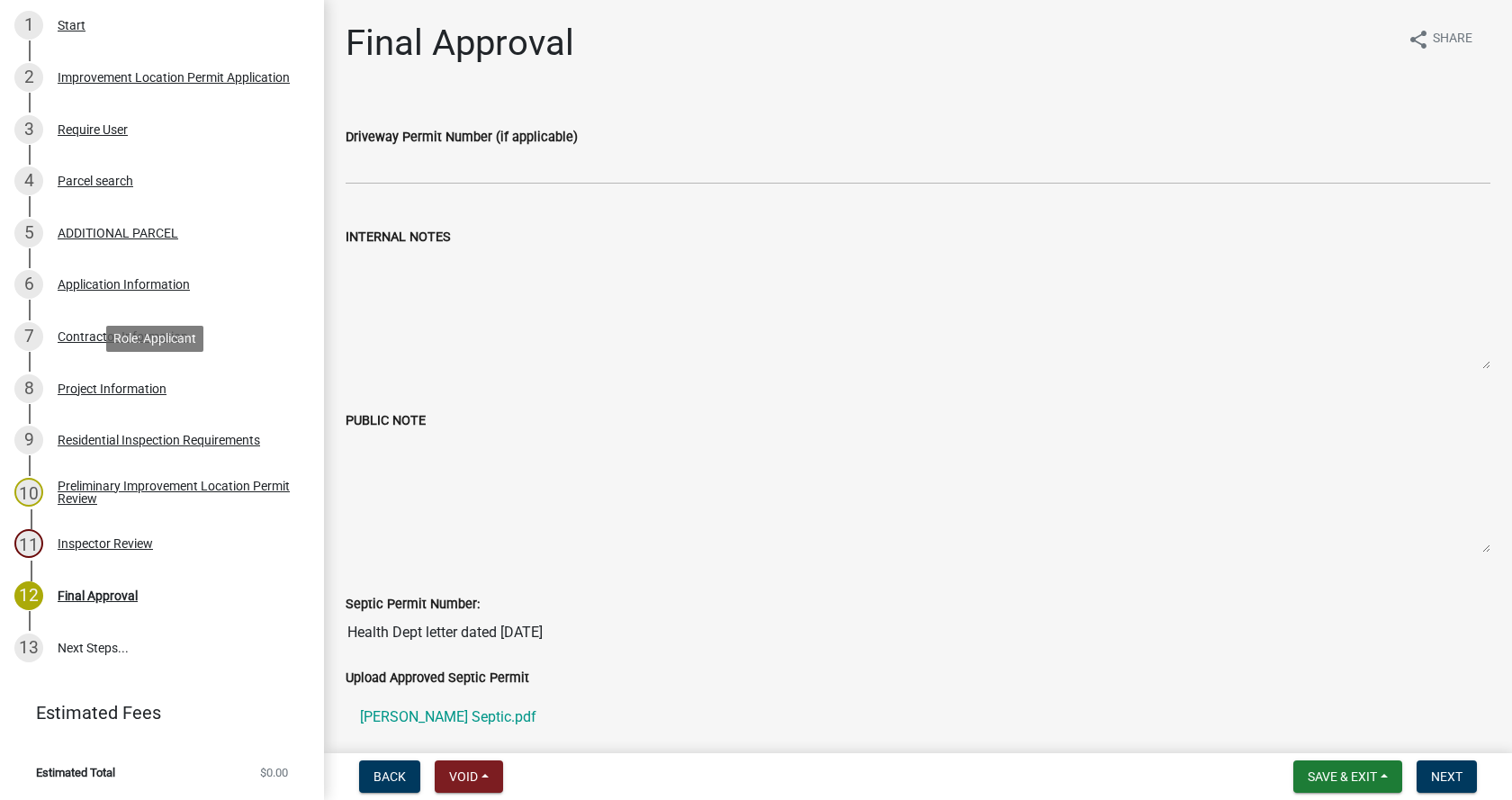
click at [62, 386] on div "Project Information" at bounding box center [111, 389] width 108 height 13
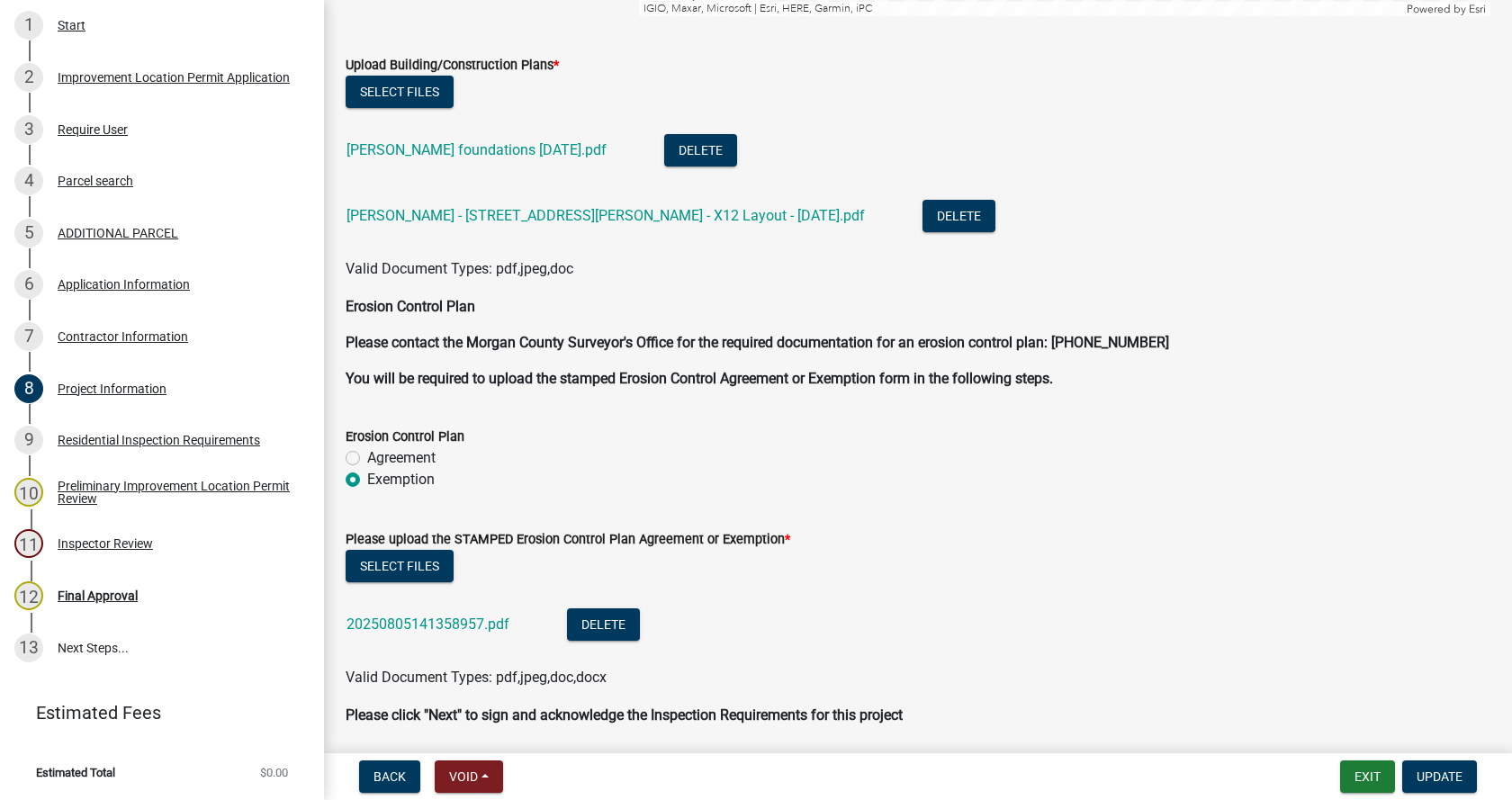
scroll to position [4161, 0]
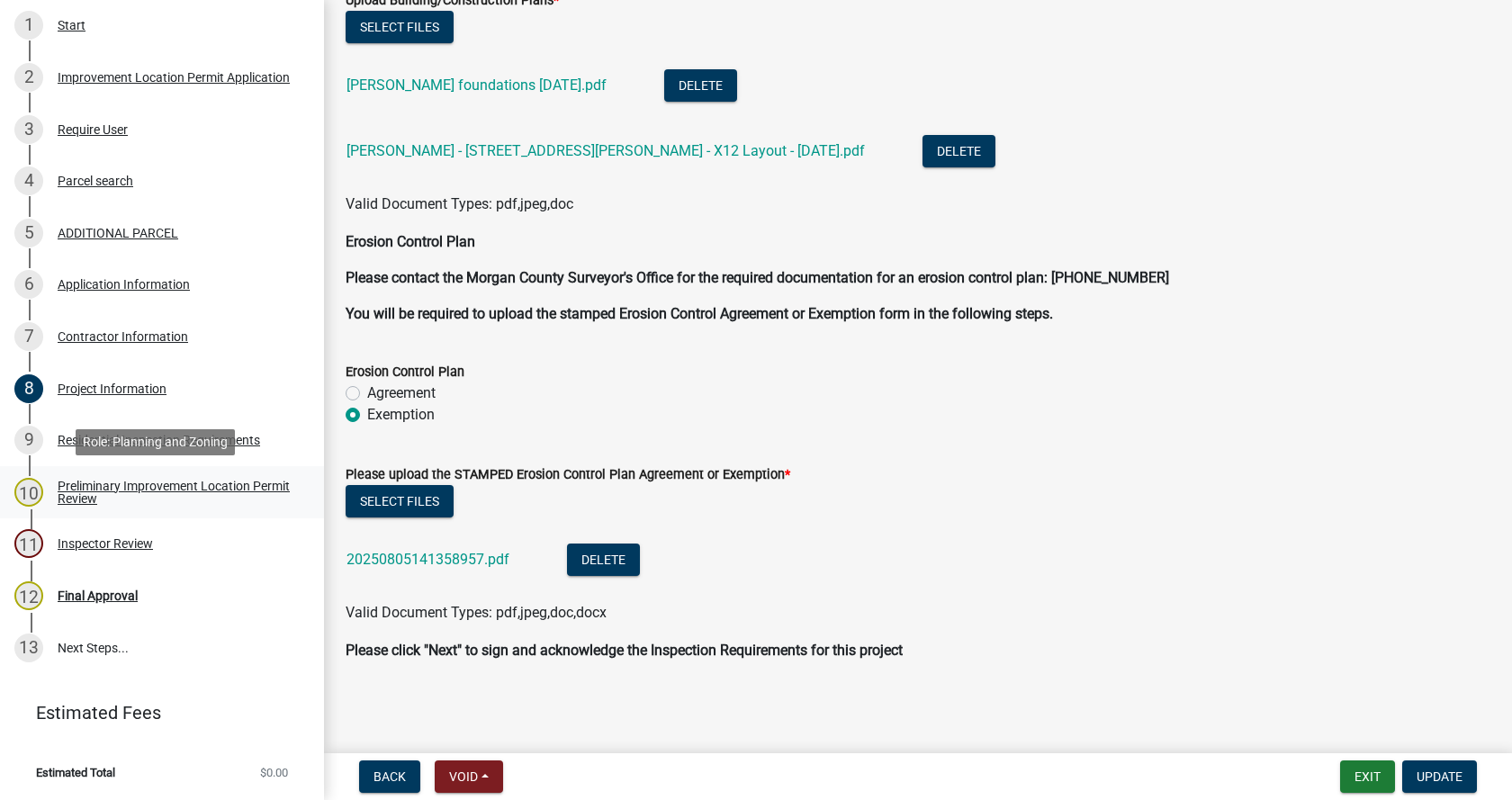
click at [71, 486] on div "Preliminary Improvement Location Permit Review" at bounding box center [176, 492] width 237 height 25
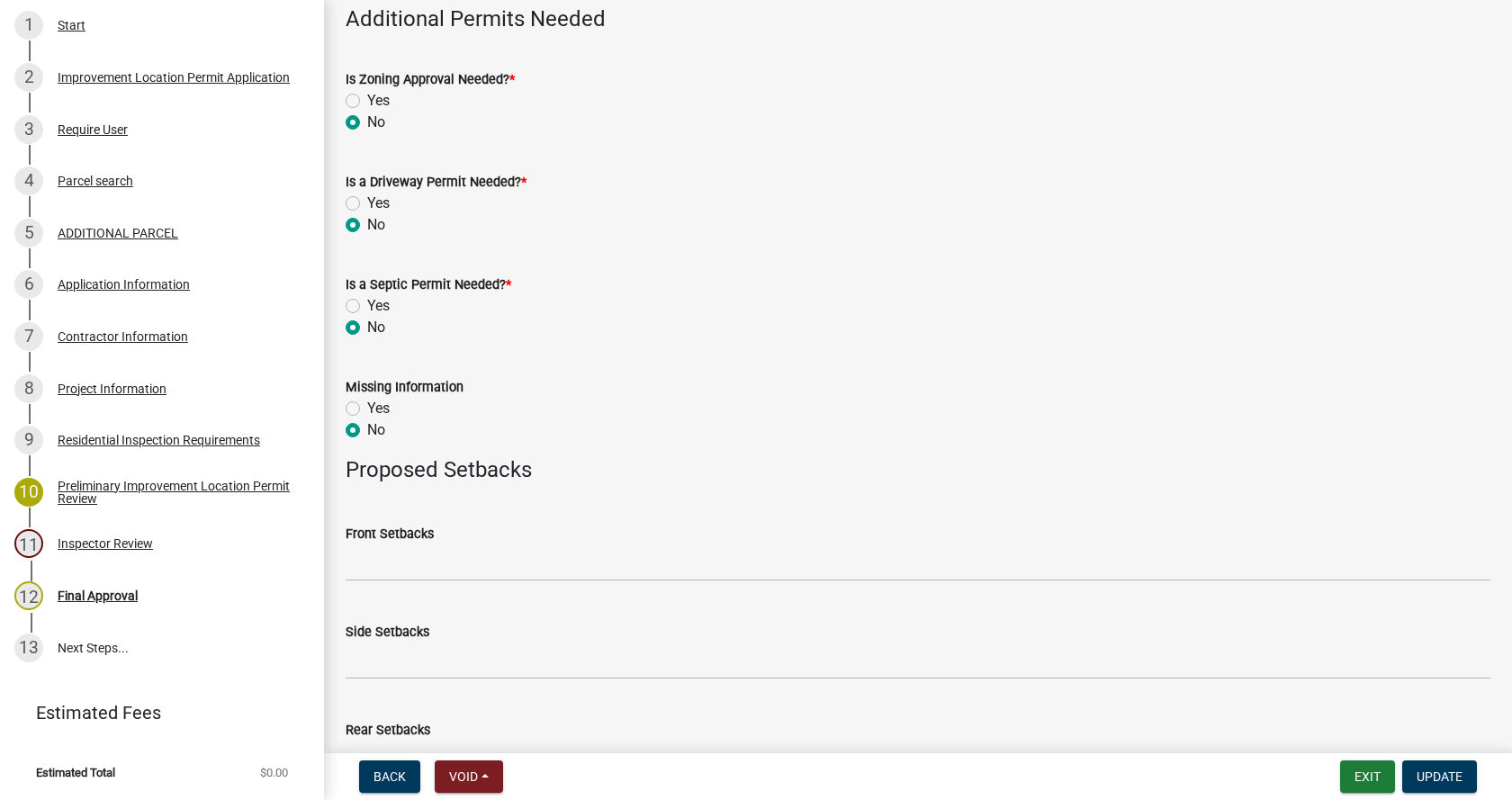
scroll to position [880, 0]
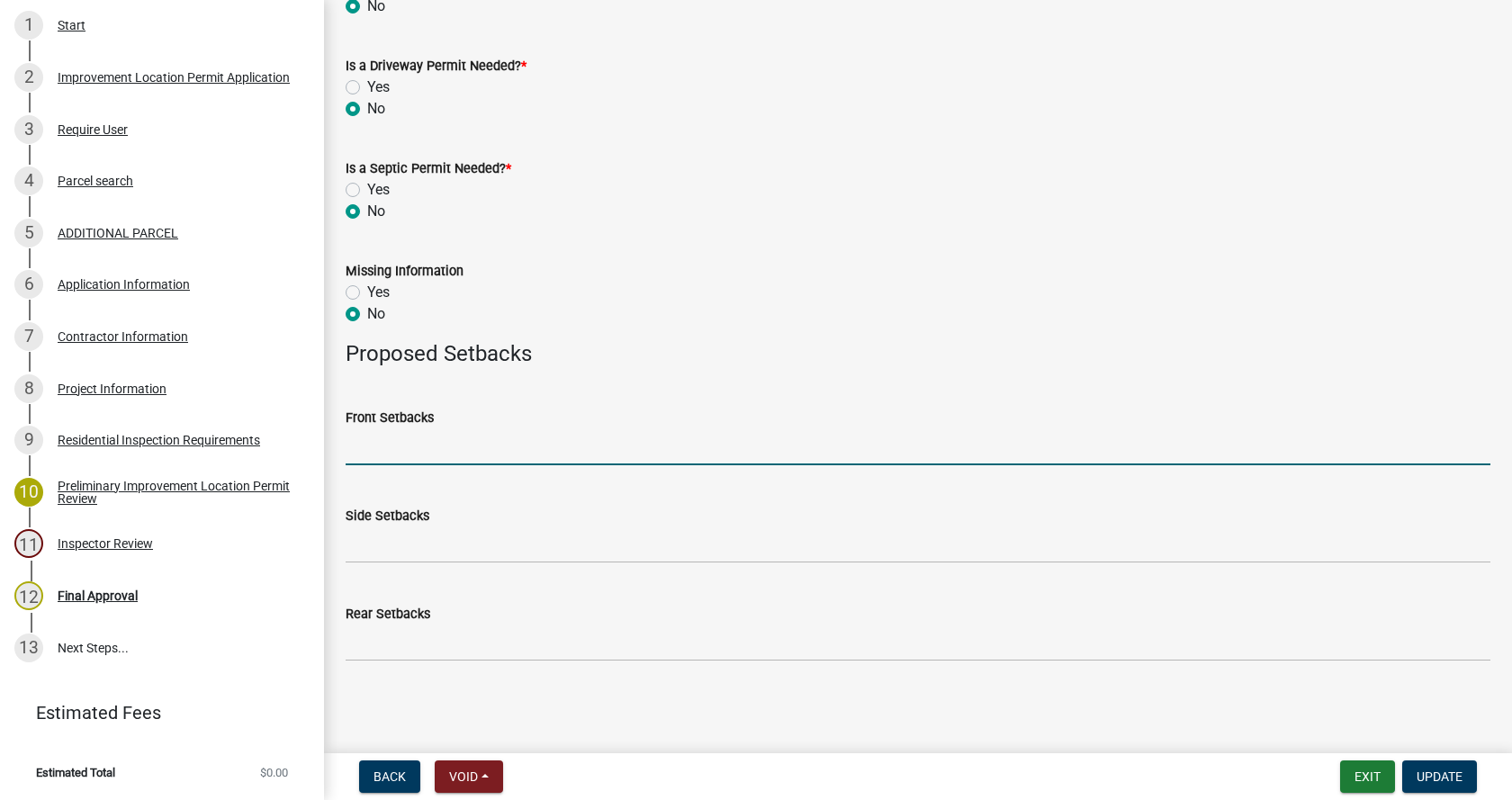
click at [395, 449] on input "Front Setbacks" at bounding box center [918, 447] width 1145 height 37
type input "5"
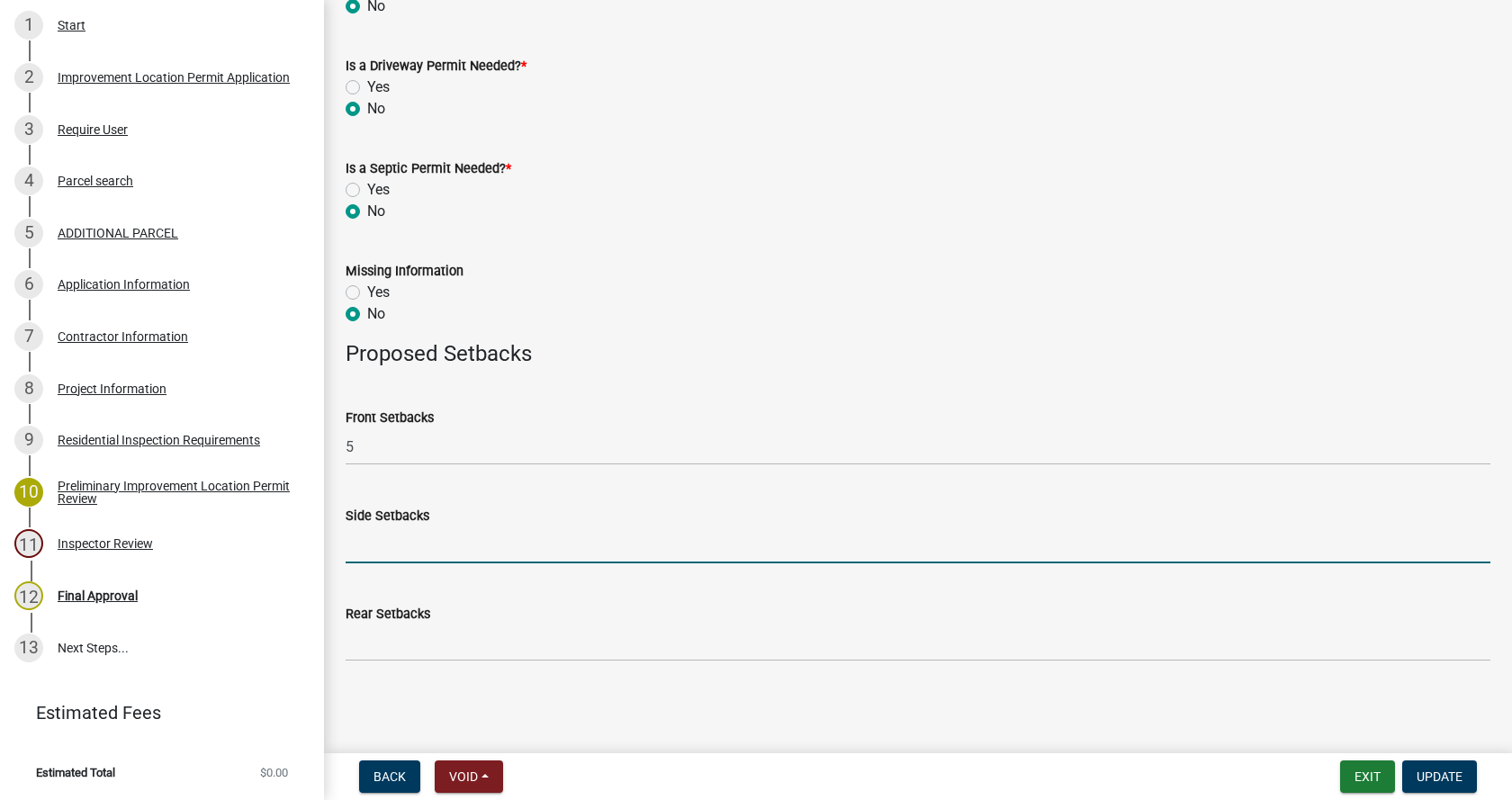
drag, startPoint x: 375, startPoint y: 540, endPoint x: 372, endPoint y: 550, distance: 10.4
click at [372, 550] on input "Side Setbacks" at bounding box center [918, 545] width 1145 height 37
type input "4/4"
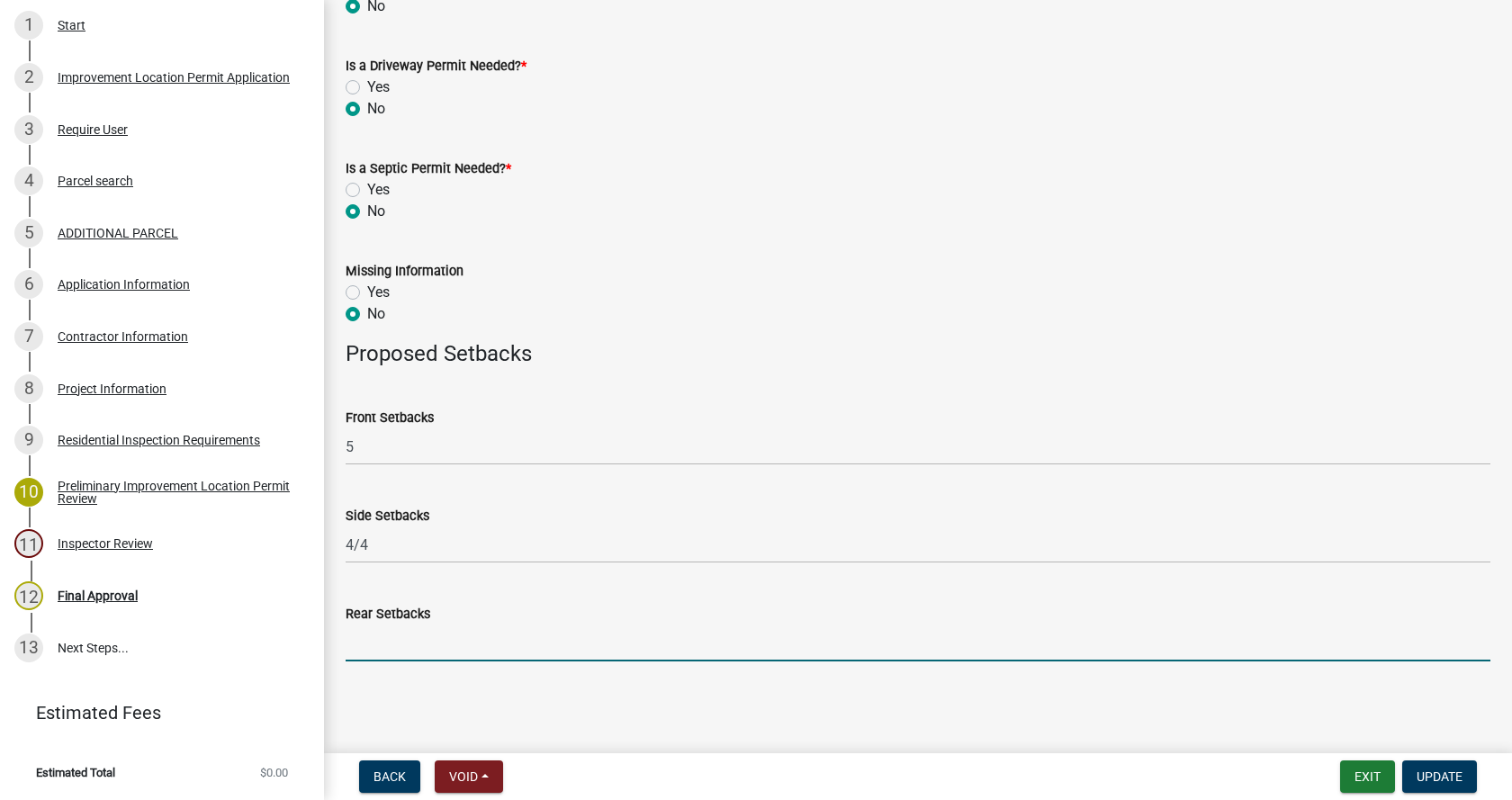
click at [368, 647] on input "Rear Setbacks" at bounding box center [918, 643] width 1145 height 37
type input "36"
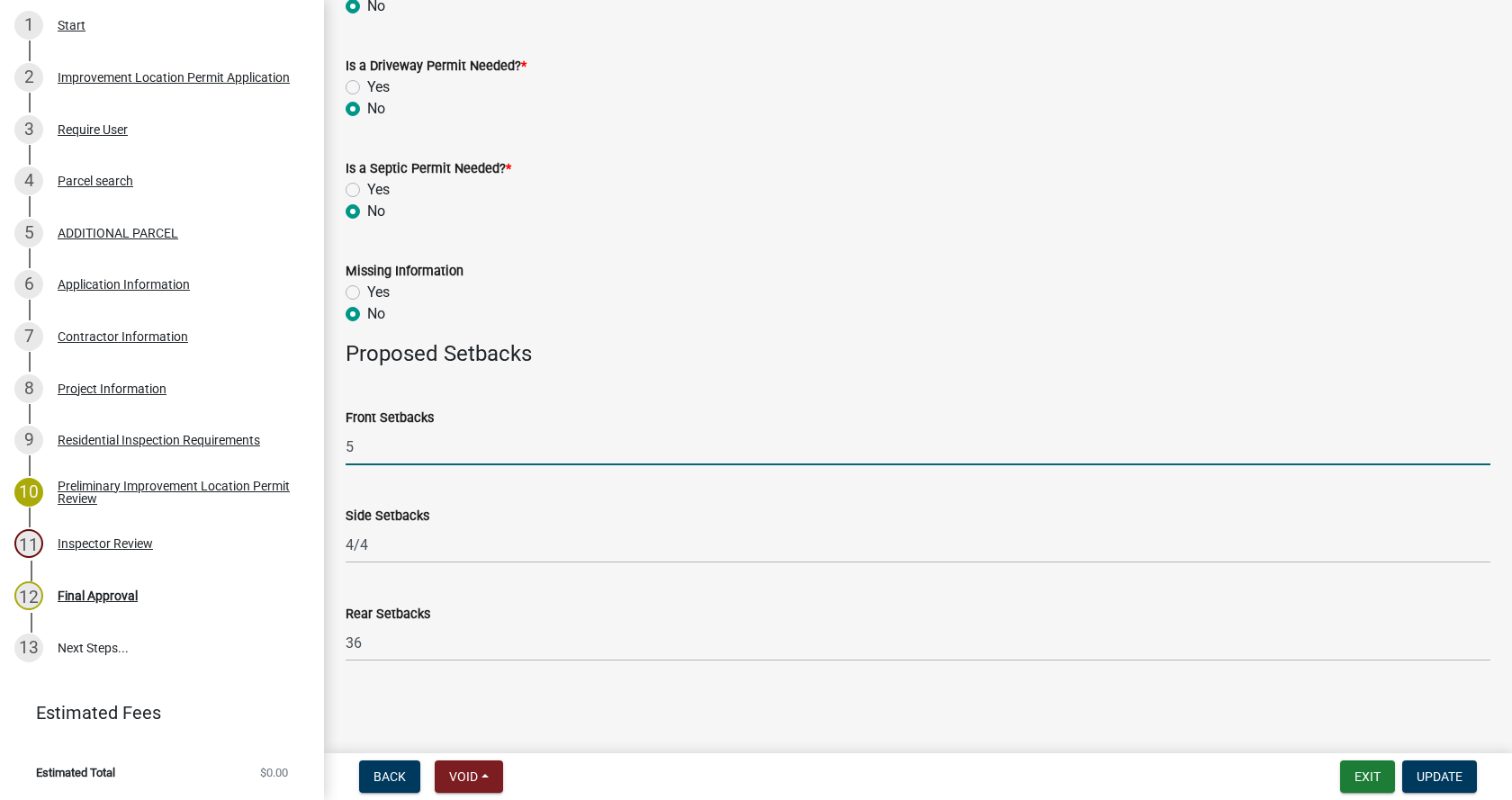
click at [473, 443] on input "5" at bounding box center [918, 447] width 1145 height 37
click at [1439, 778] on span "Update" at bounding box center [1439, 777] width 46 height 15
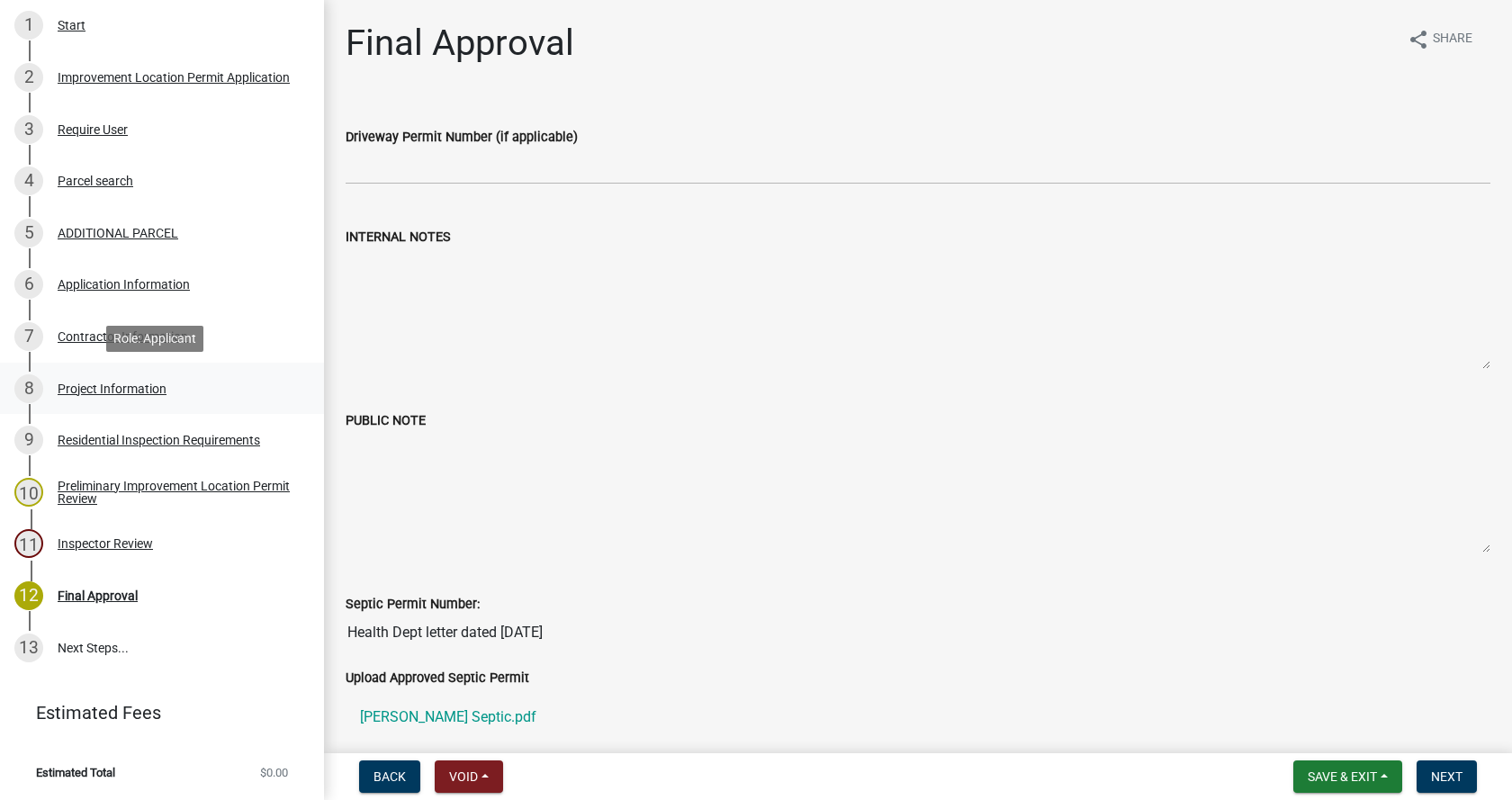
click at [60, 386] on div "Project Information" at bounding box center [111, 389] width 108 height 13
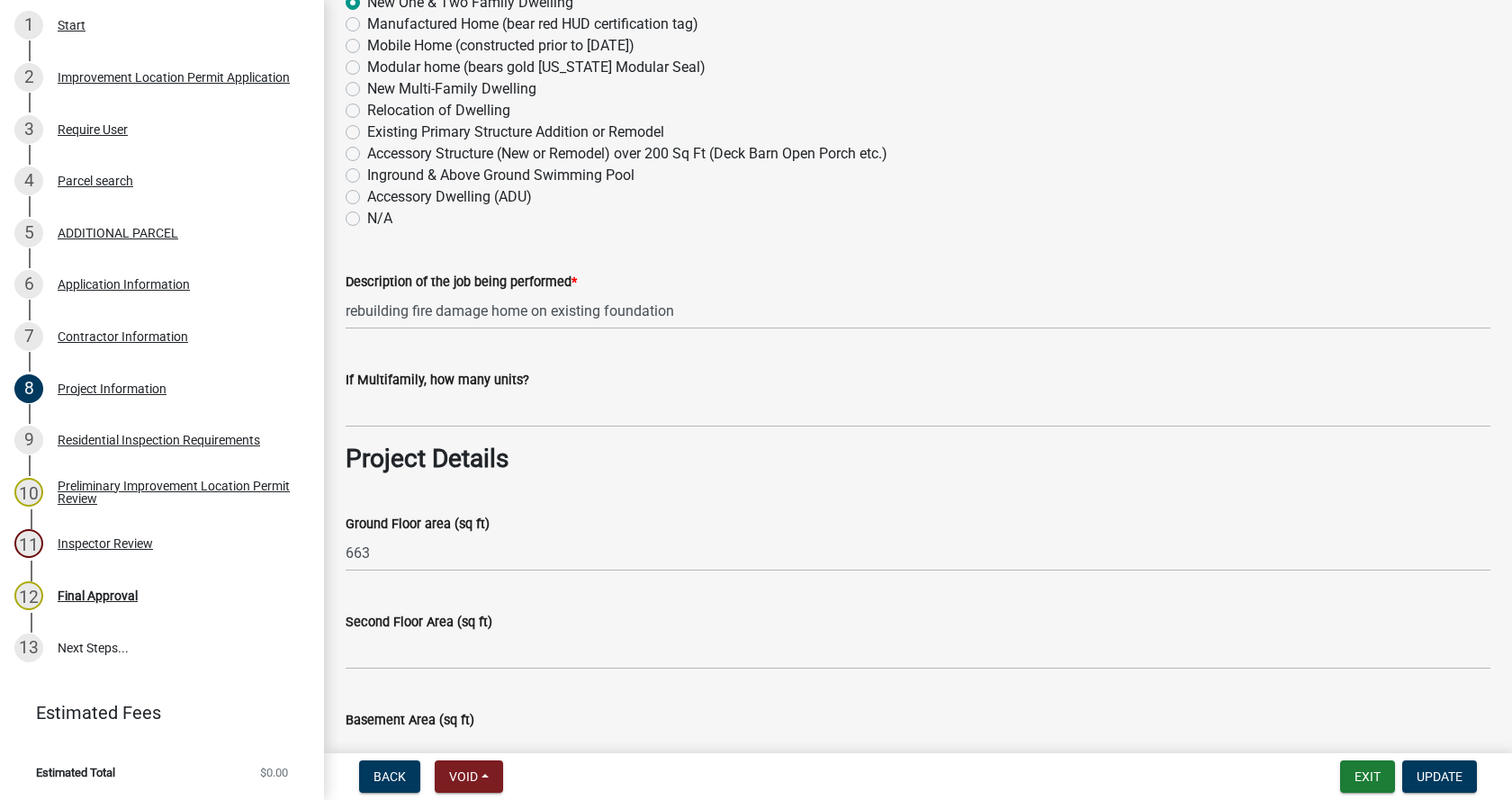
scroll to position [450, 0]
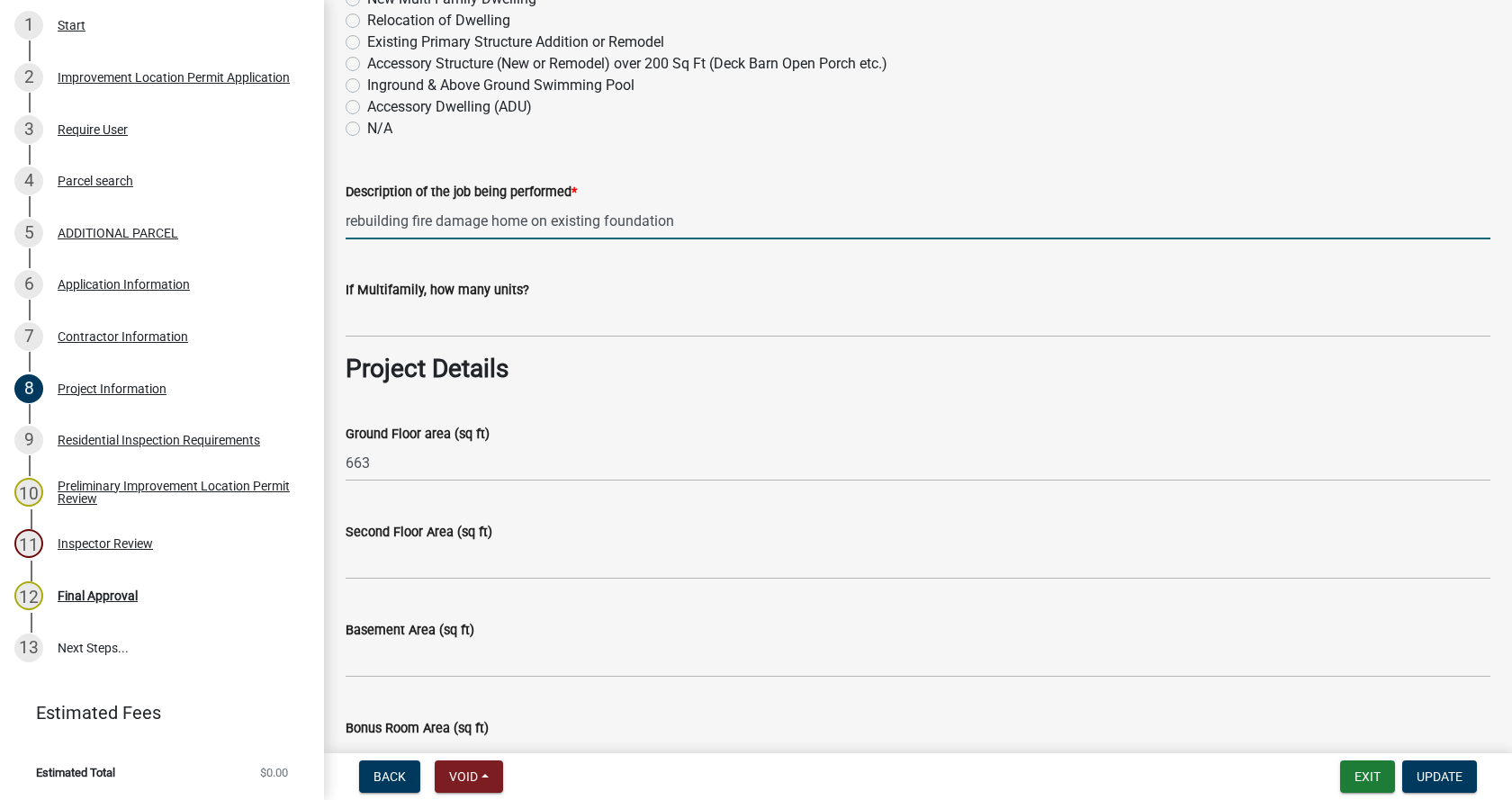
click at [717, 226] on input "rebuilding fire damage home on existing foundation" at bounding box center [918, 221] width 1145 height 37
type input "rebuilding fire damage home on existing foundation"
